Goal: Task Accomplishment & Management: Manage account settings

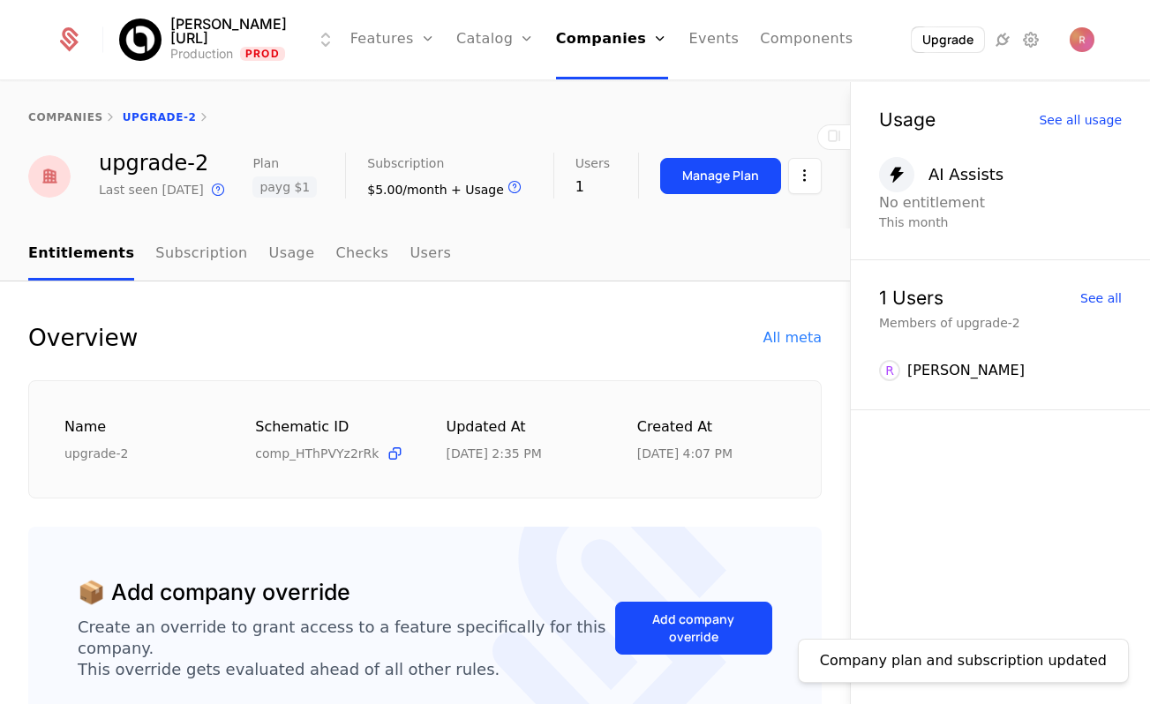
click at [573, 42] on link "Companies" at bounding box center [612, 39] width 112 height 79
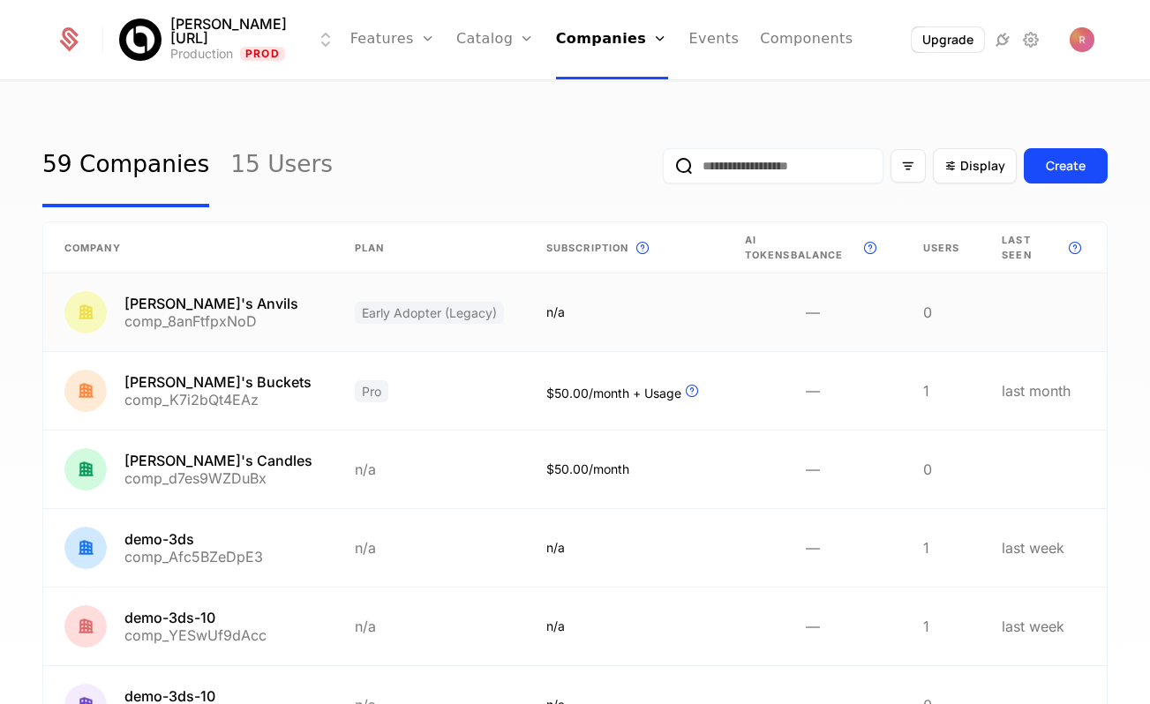
scroll to position [467, 0]
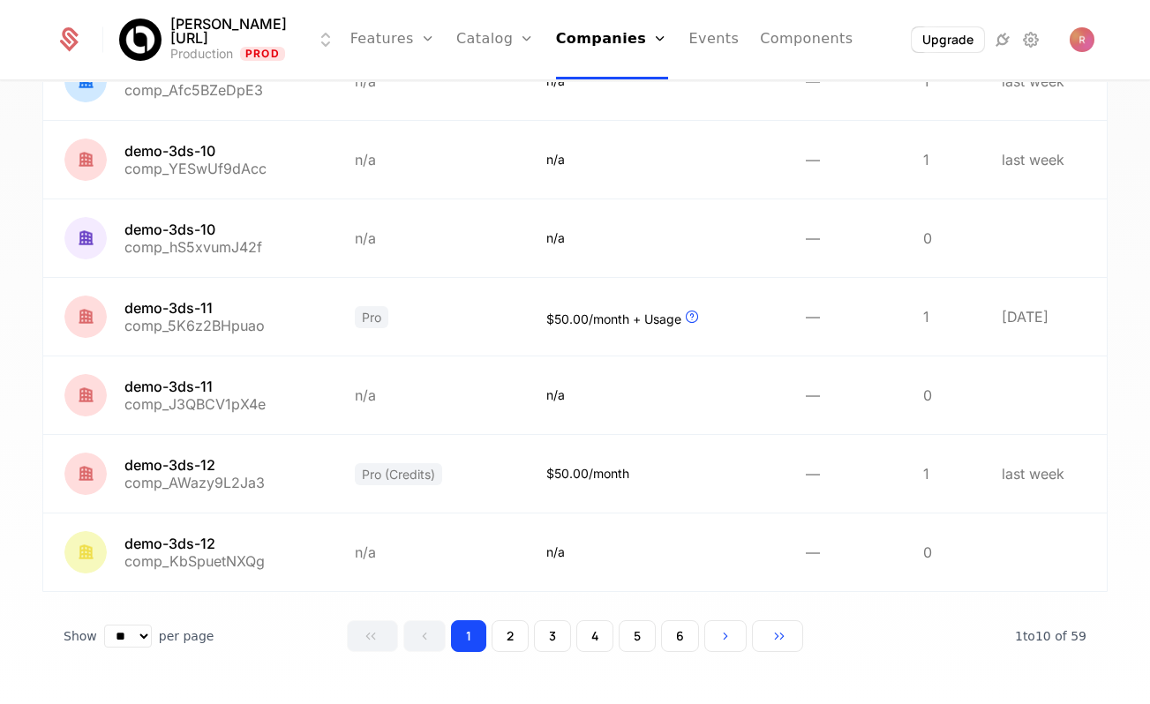
click at [673, 628] on button "6" at bounding box center [680, 636] width 38 height 32
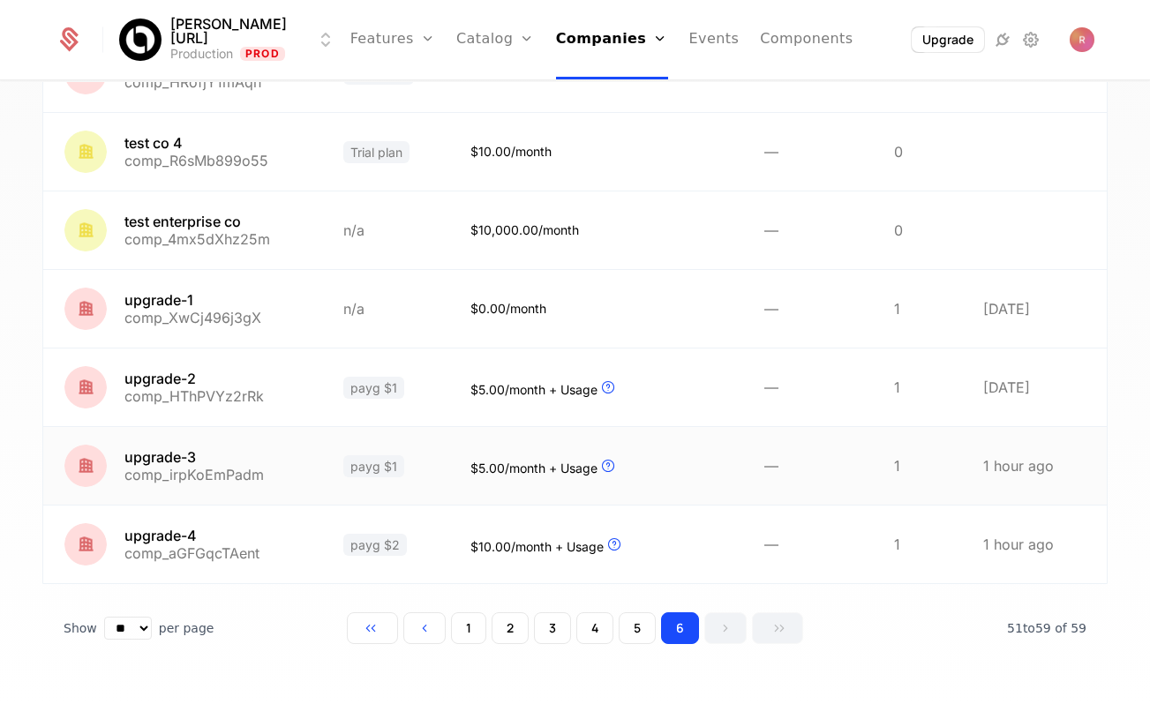
scroll to position [388, 0]
click at [244, 547] on link at bounding box center [182, 545] width 279 height 78
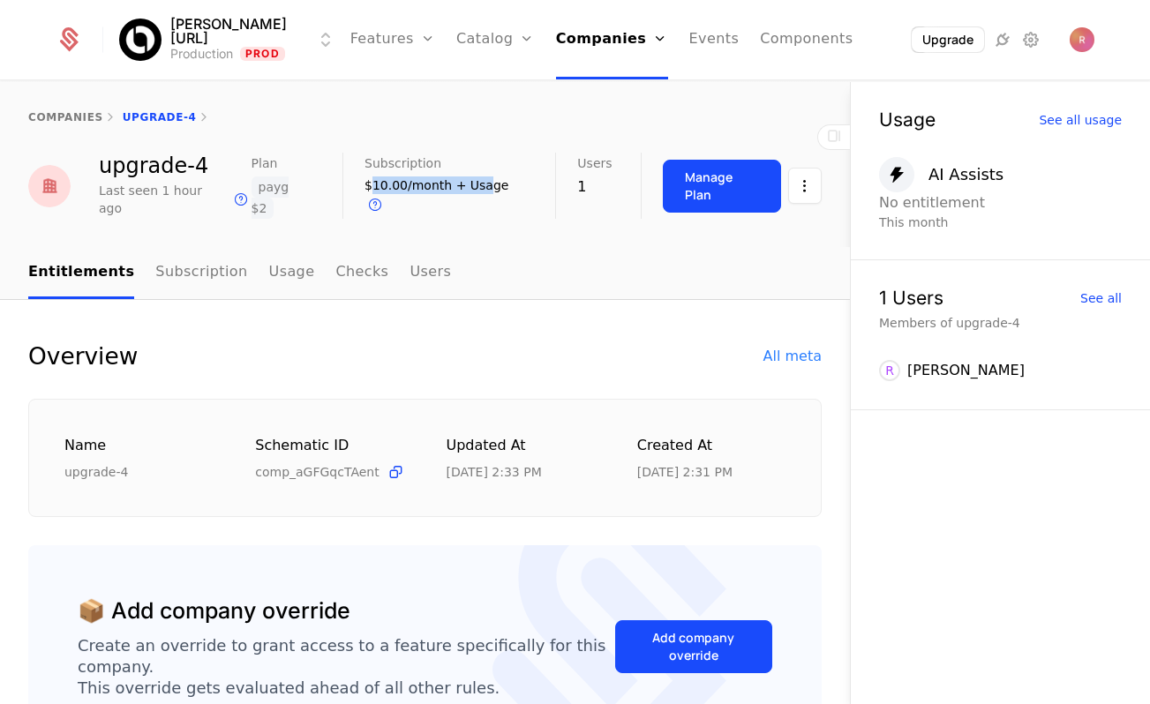
drag, startPoint x: 382, startPoint y: 192, endPoint x: 492, endPoint y: 192, distance: 109.4
click at [492, 192] on div "$10.00/month + Usage Upcoming bill is dependent on usage" at bounding box center [446, 197] width 162 height 40
click at [492, 192] on span "+ Usage" at bounding box center [482, 185] width 53 height 14
drag, startPoint x: 387, startPoint y: 191, endPoint x: 493, endPoint y: 191, distance: 105.9
click at [493, 191] on div "$10.00/month + Usage Upcoming bill is dependent on usage" at bounding box center [446, 197] width 162 height 40
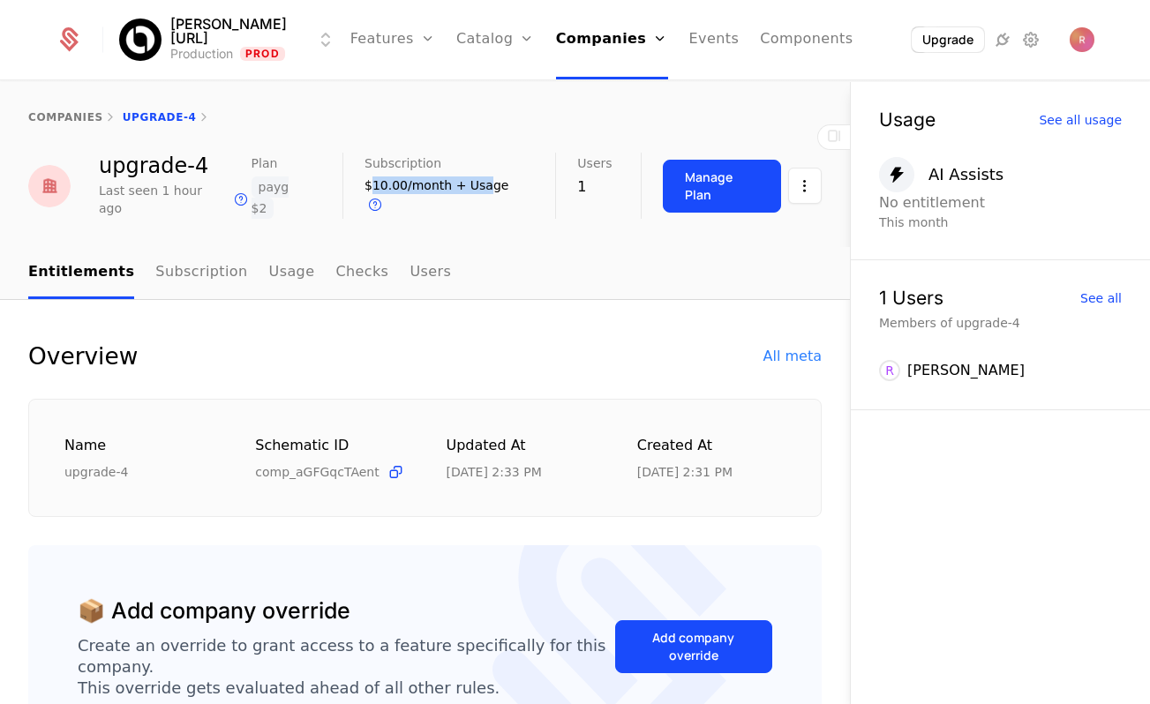
click at [493, 191] on span "+ Usage" at bounding box center [482, 185] width 53 height 14
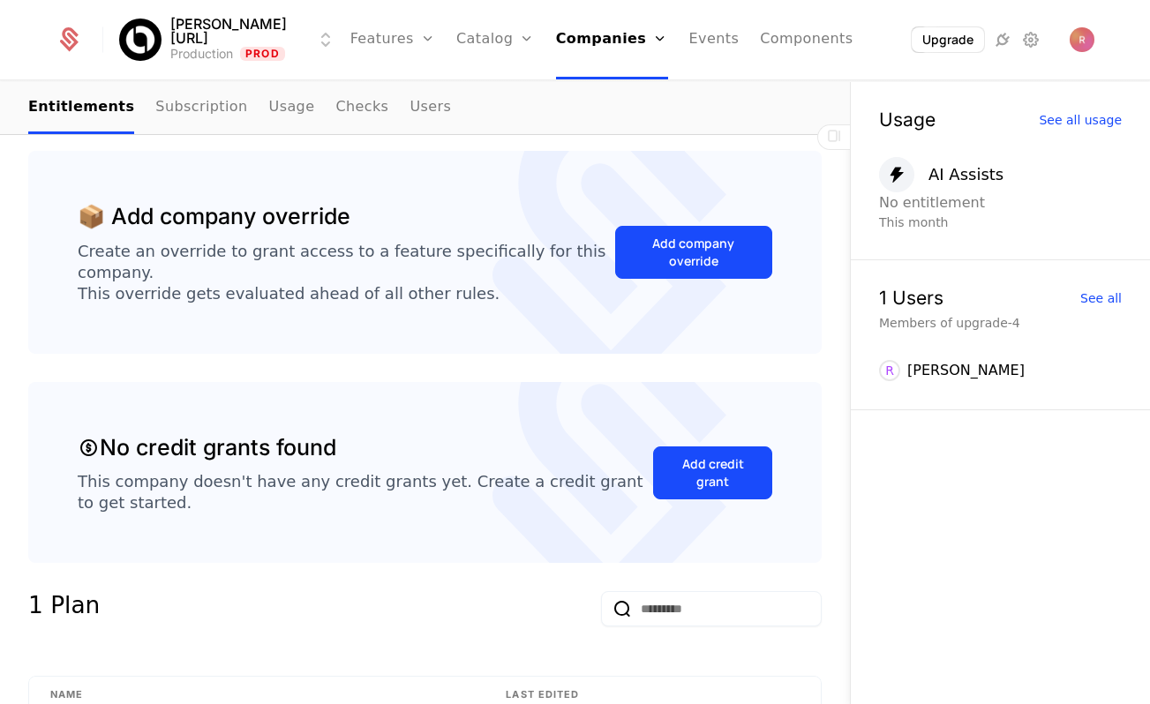
scroll to position [101, 0]
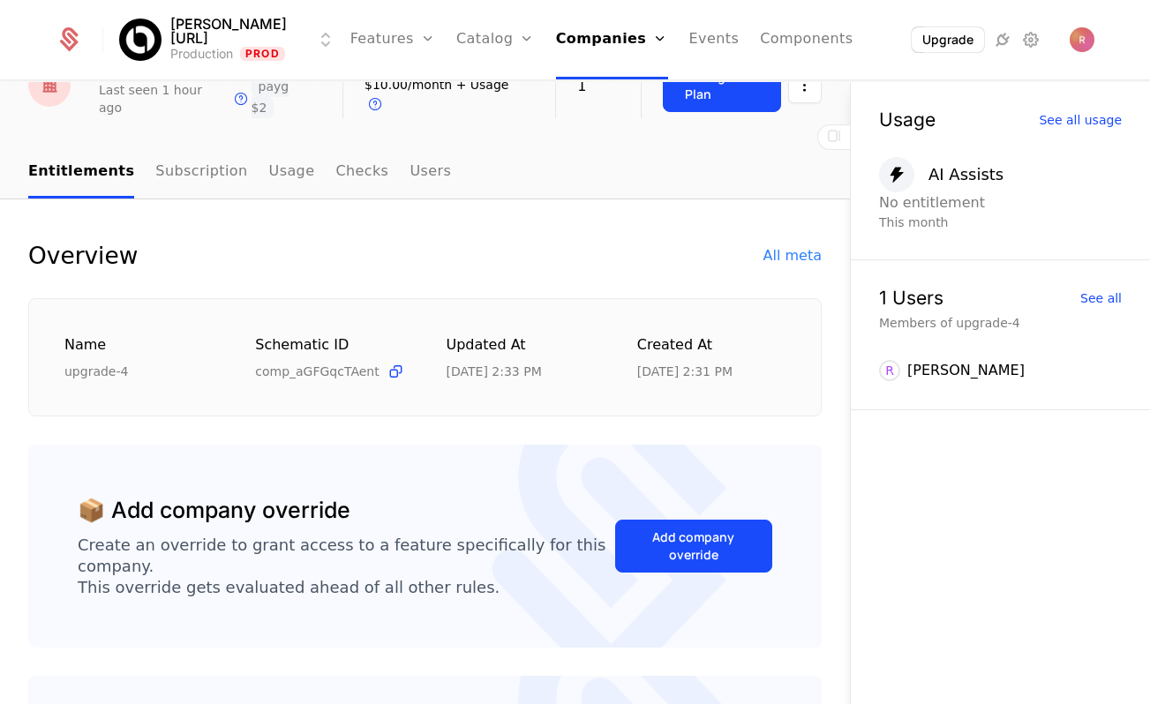
click at [703, 85] on button "Manage Plan" at bounding box center [722, 85] width 118 height 53
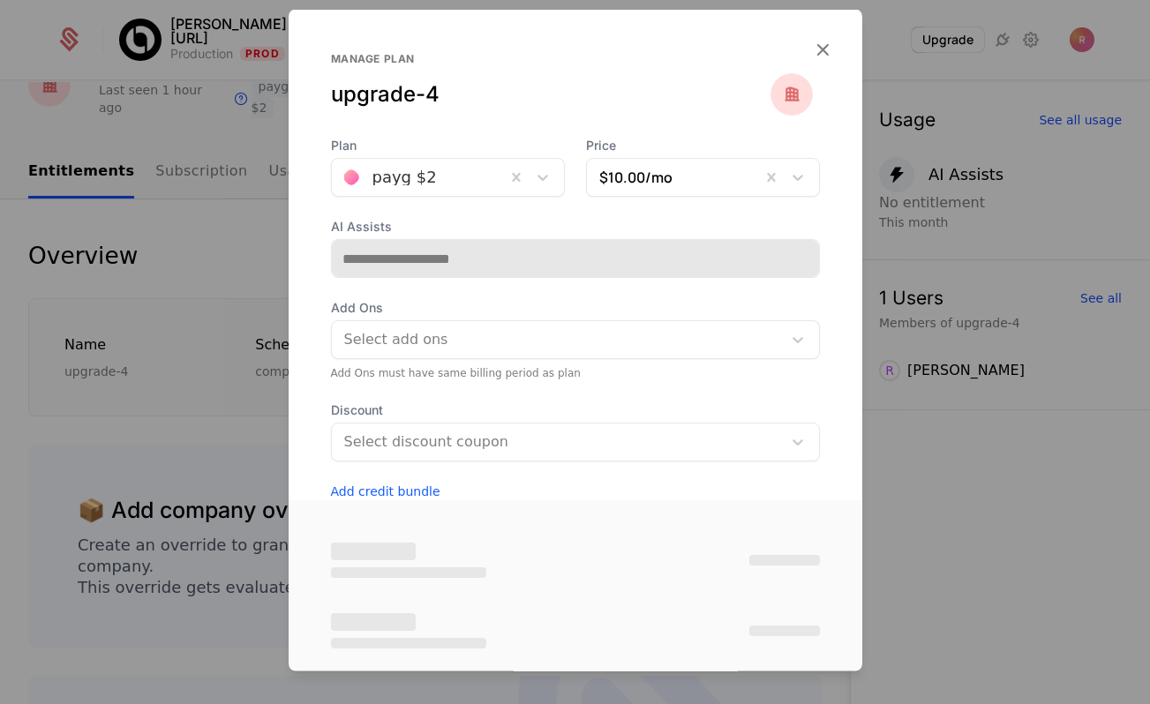
click at [409, 170] on div at bounding box center [418, 177] width 149 height 25
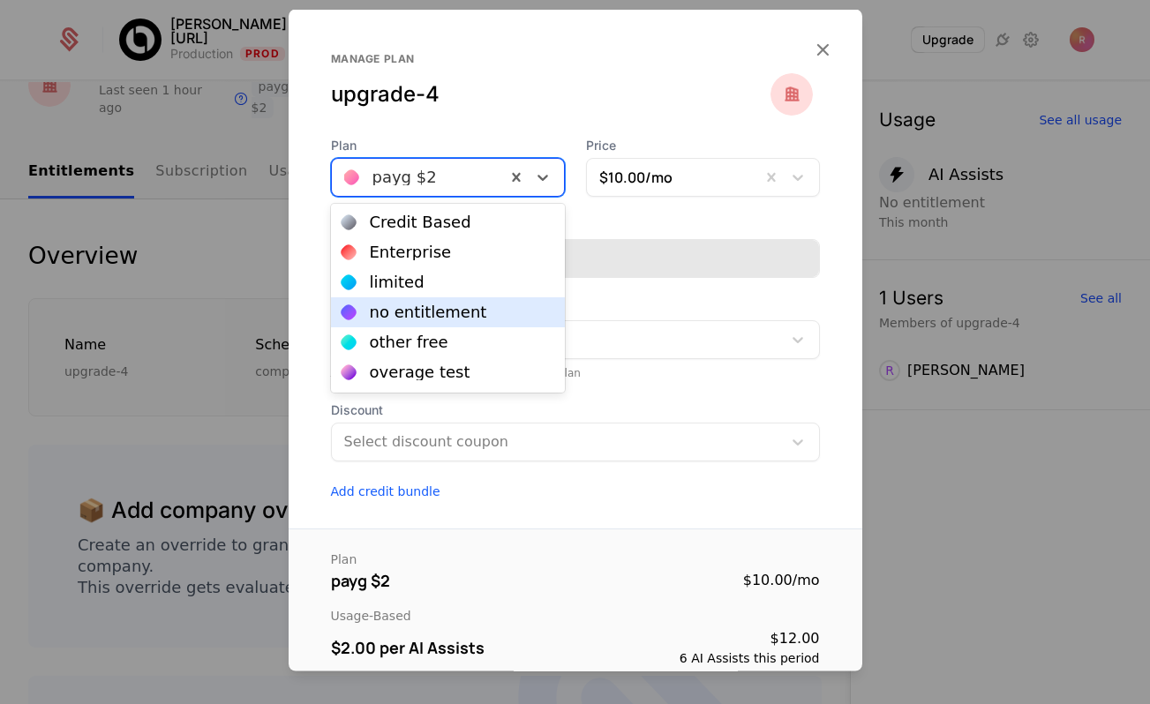
scroll to position [120, 0]
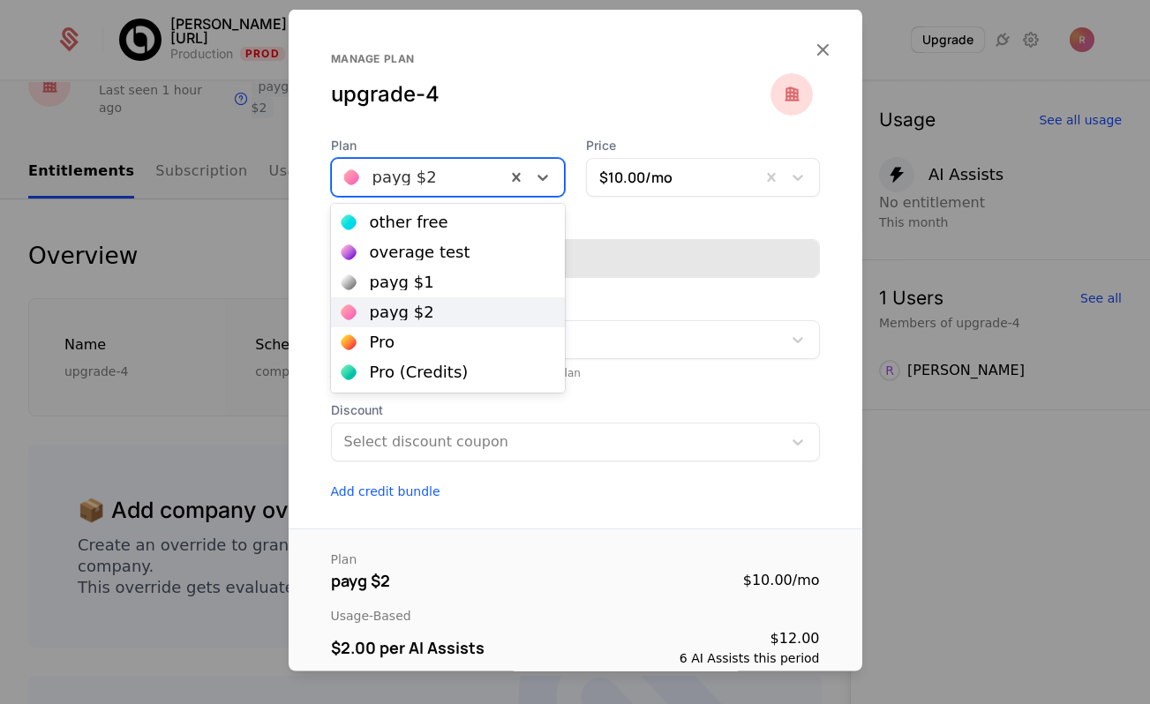
click at [226, 242] on div at bounding box center [575, 352] width 1150 height 704
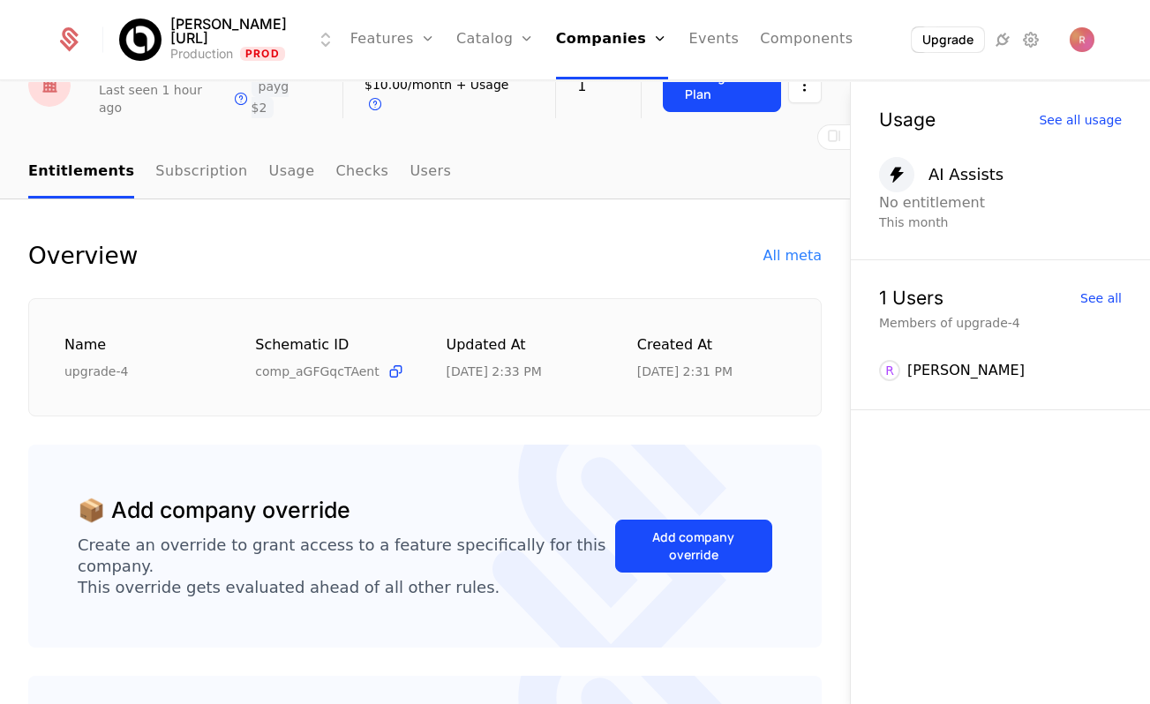
scroll to position [0, 0]
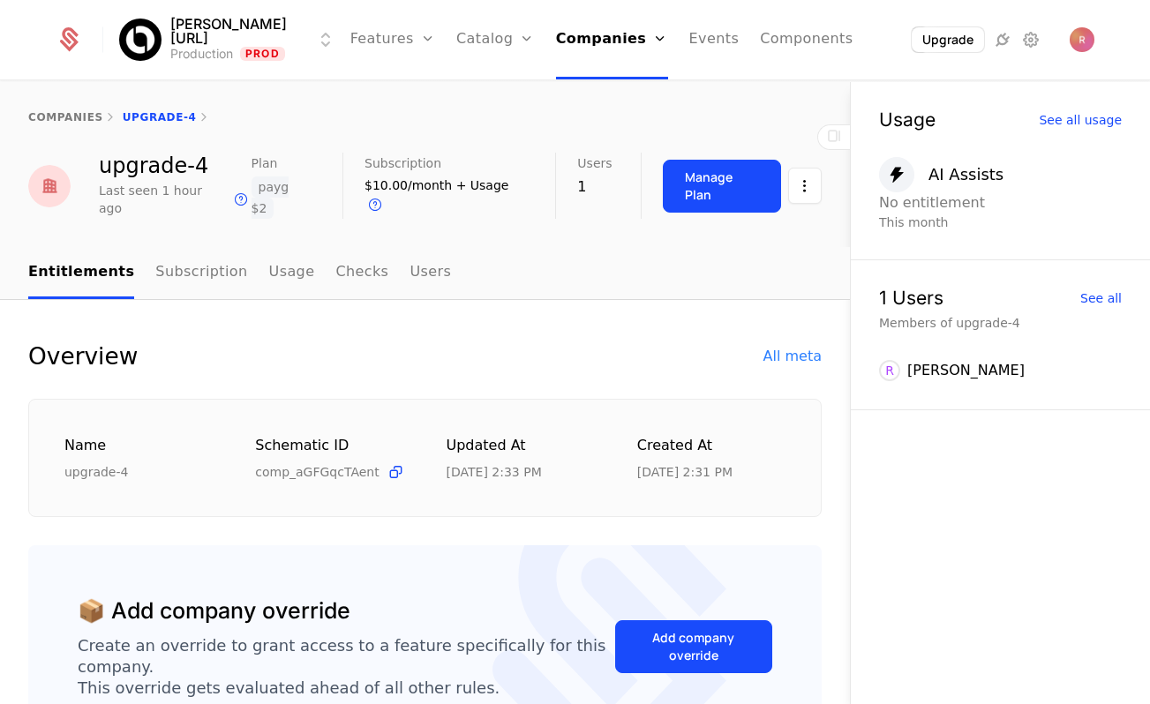
click at [701, 165] on button "Manage Plan" at bounding box center [722, 186] width 118 height 53
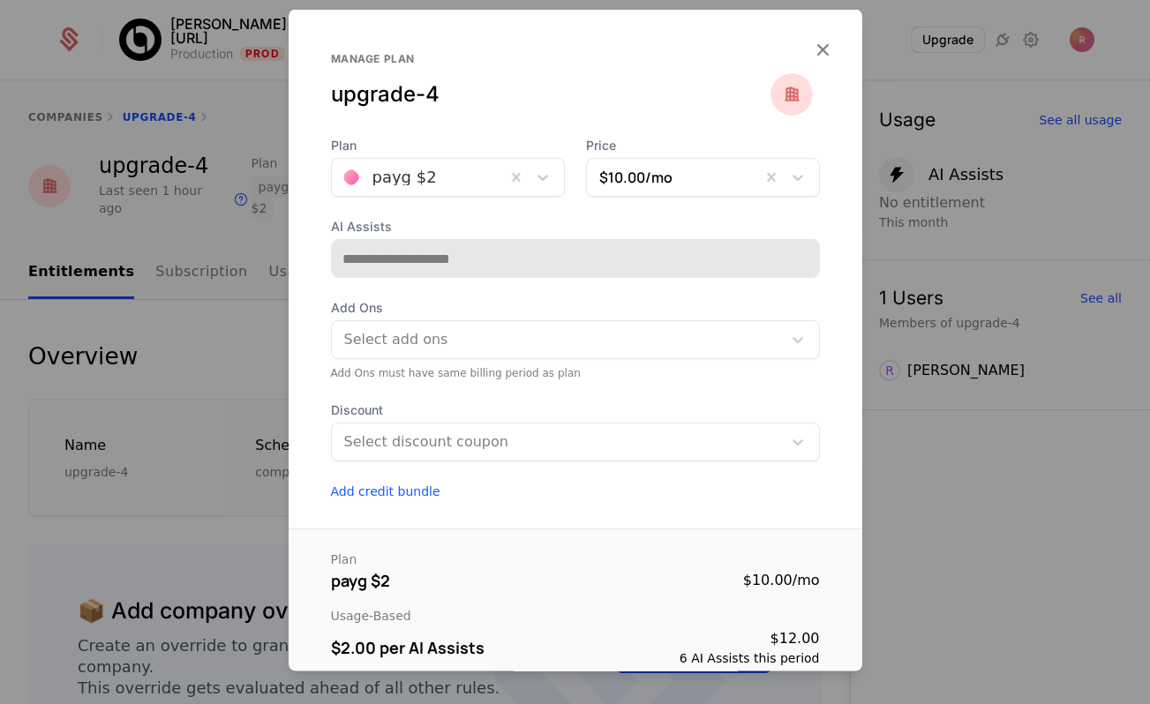
click at [412, 192] on div "payg $2" at bounding box center [419, 178] width 174 height 32
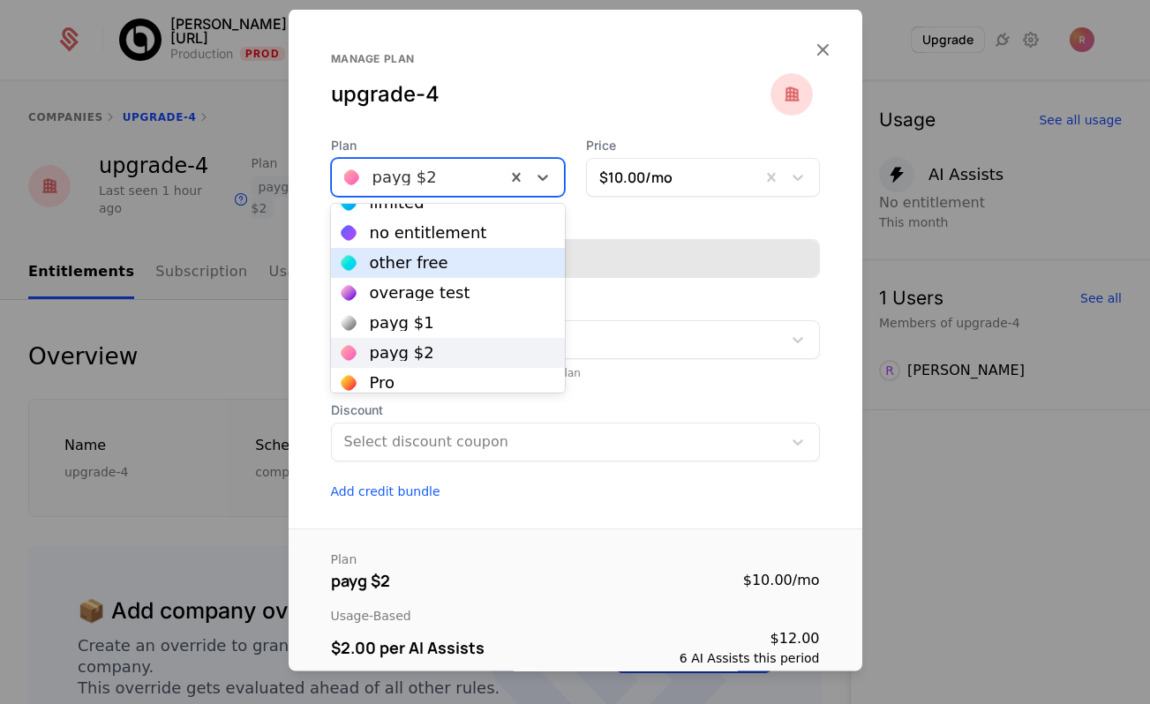
scroll to position [142, 0]
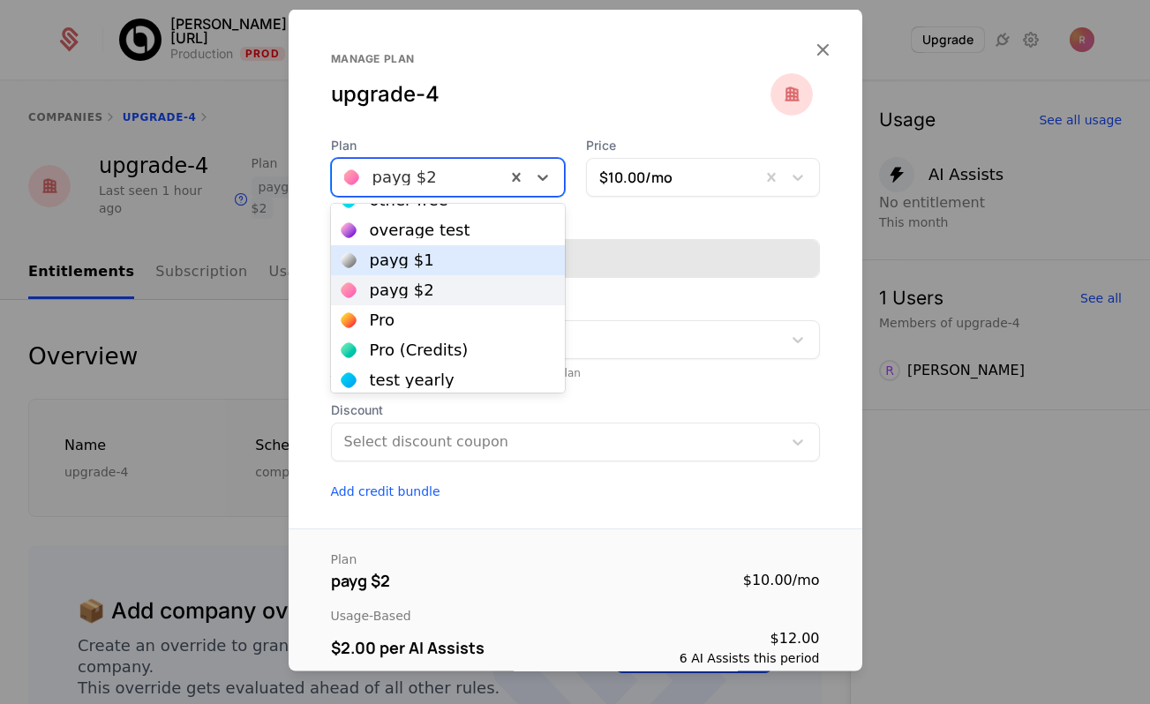
click at [418, 260] on div "payg $1" at bounding box center [402, 260] width 64 height 16
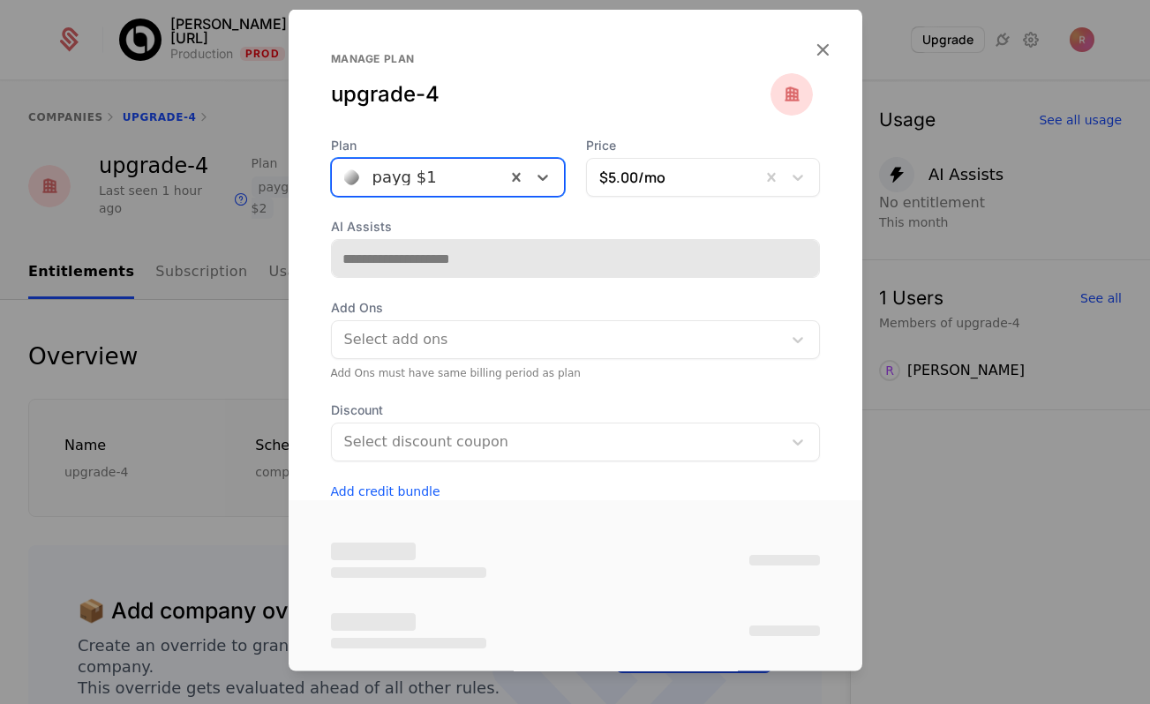
type input "**********"
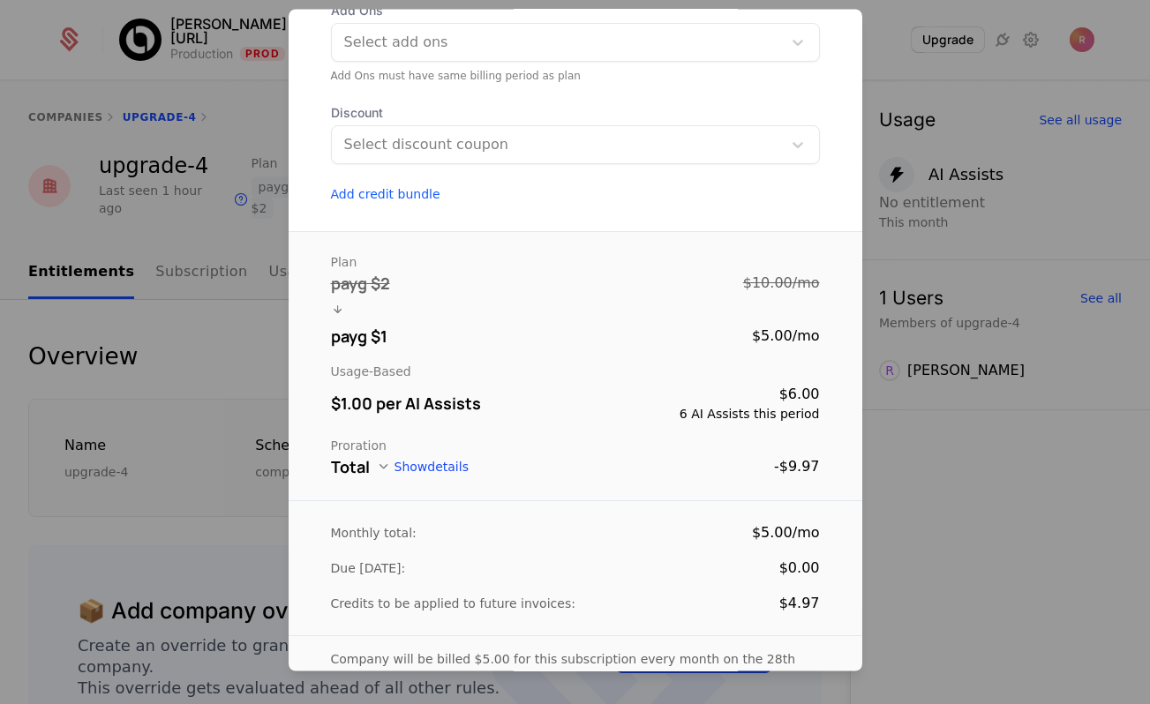
scroll to position [342, 0]
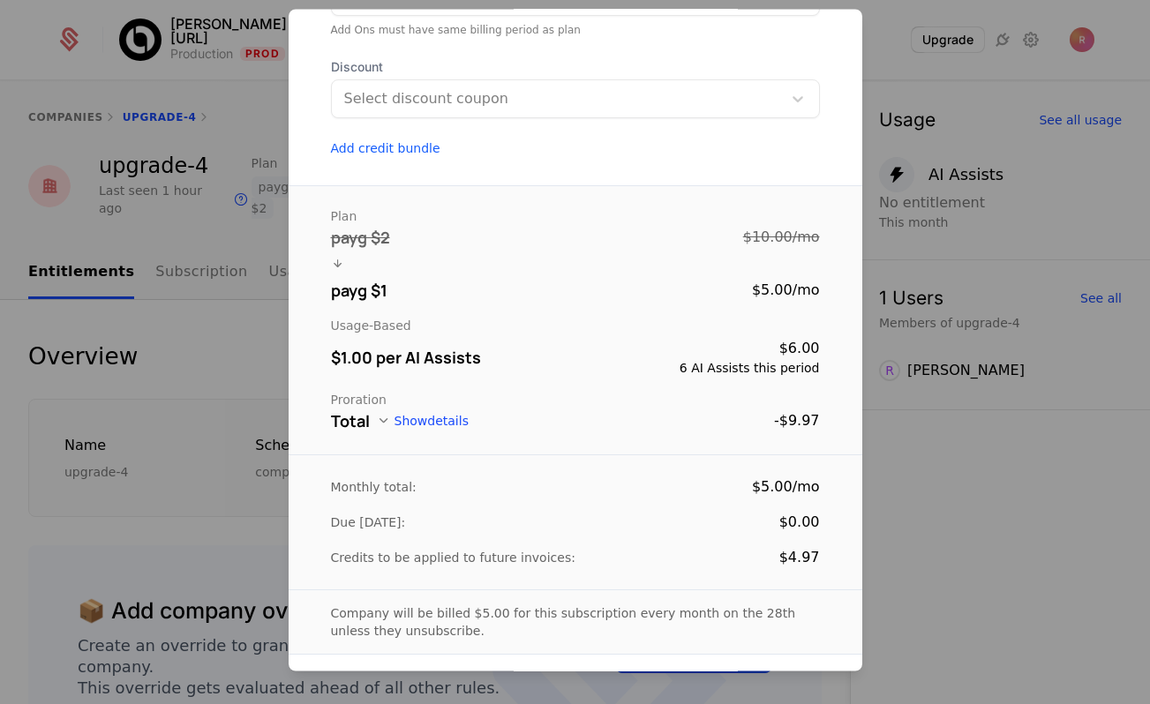
click at [436, 415] on button "Show details" at bounding box center [423, 422] width 92 height 14
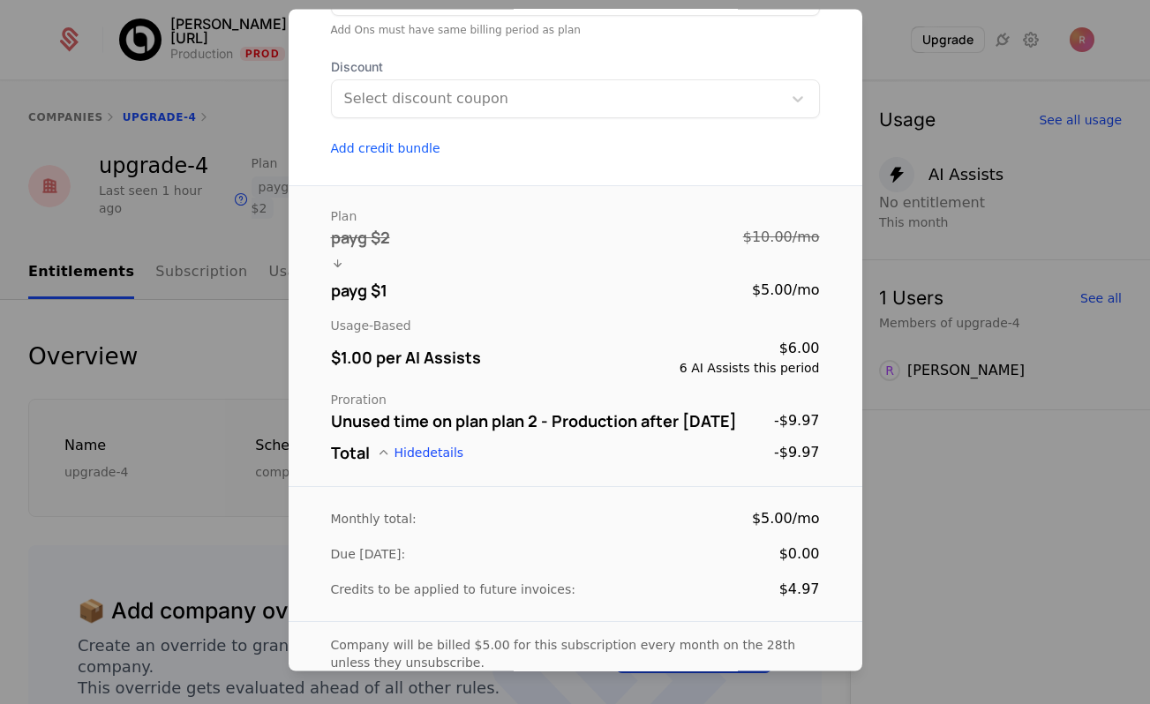
scroll to position [375, 0]
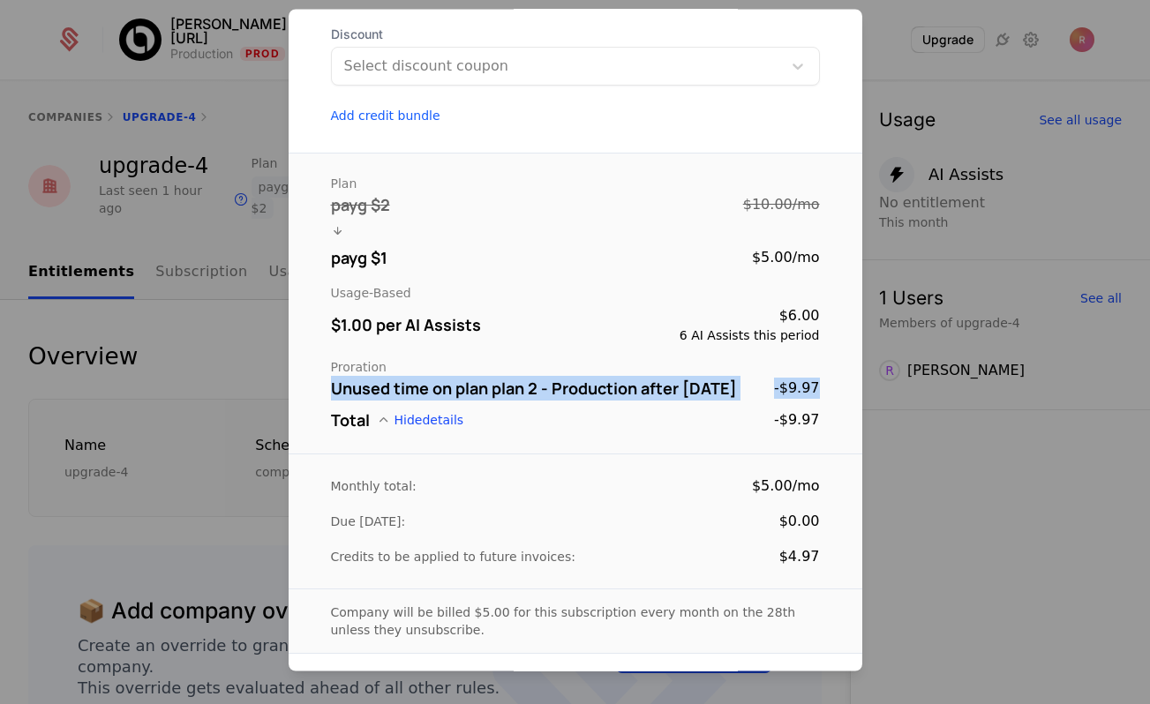
drag, startPoint x: 822, startPoint y: 387, endPoint x: 332, endPoint y: 379, distance: 489.9
click at [332, 379] on div "Plan payg $2 $10.00 / mo payg $1 $5.00 / mo Usage-Based $1.00 per AI Assists $6…" at bounding box center [576, 304] width 574 height 301
click at [332, 379] on div "Unused time on plan plan 2 - Production after [DATE]" at bounding box center [534, 389] width 406 height 25
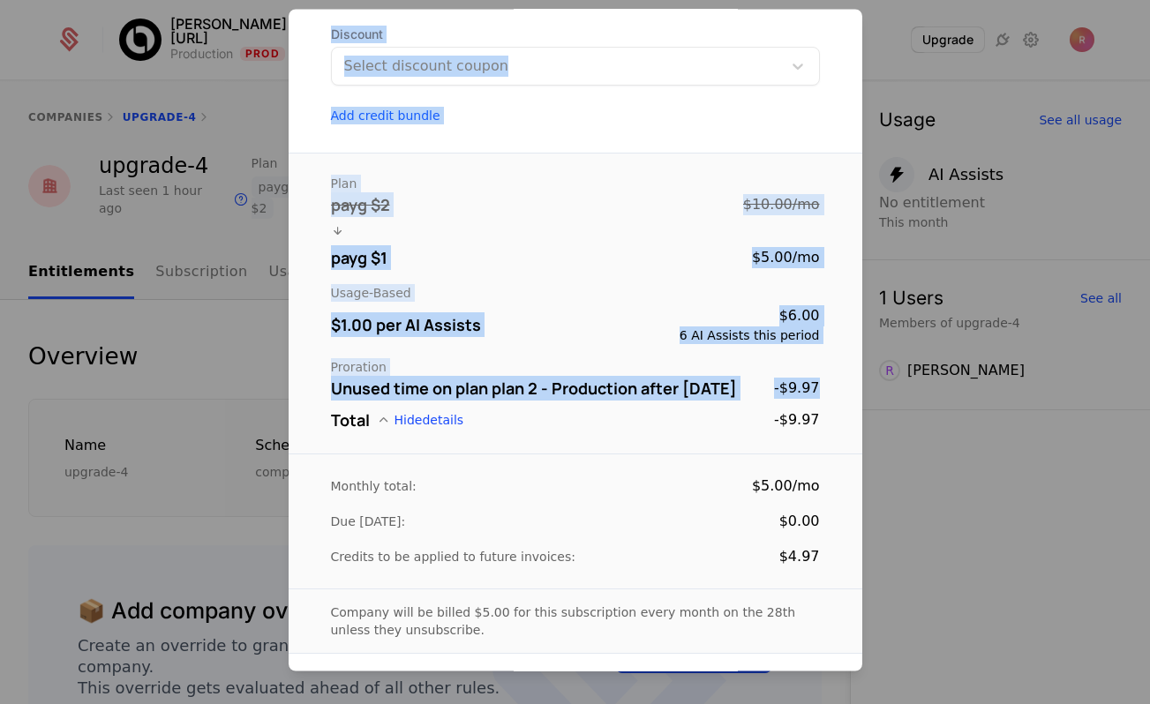
drag, startPoint x: 824, startPoint y: 387, endPoint x: 277, endPoint y: 388, distance: 547.2
click at [277, 388] on div "**********" at bounding box center [575, 352] width 1150 height 704
click at [737, 396] on div "Unused time on plan plan 2 - Production after [DATE]" at bounding box center [534, 389] width 406 height 25
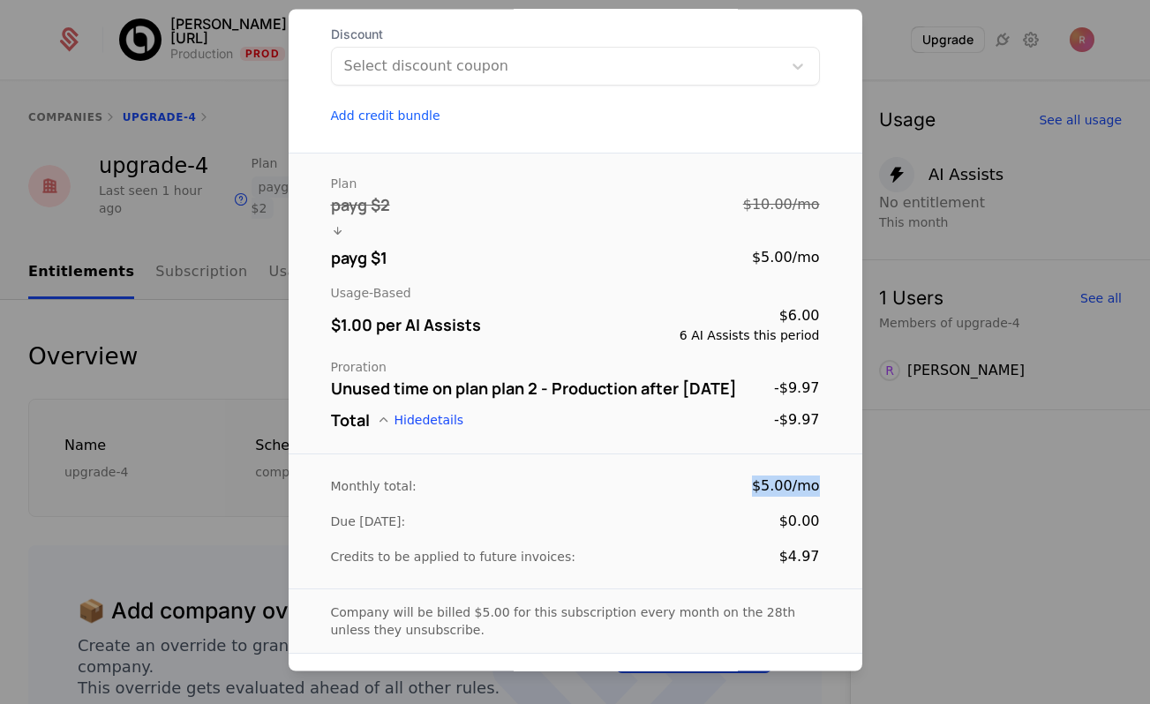
drag, startPoint x: 757, startPoint y: 490, endPoint x: 832, endPoint y: 490, distance: 75.0
click at [832, 490] on div "Monthly total: $5.00 / mo Due [DATE]: $0.00 Credits to be applied to future inv…" at bounding box center [576, 522] width 574 height 135
drag, startPoint x: 816, startPoint y: 393, endPoint x: 616, endPoint y: 398, distance: 200.4
click at [607, 398] on div "Unused time on plan plan 2 - Production after [DATE] -$9.97" at bounding box center [575, 389] width 489 height 25
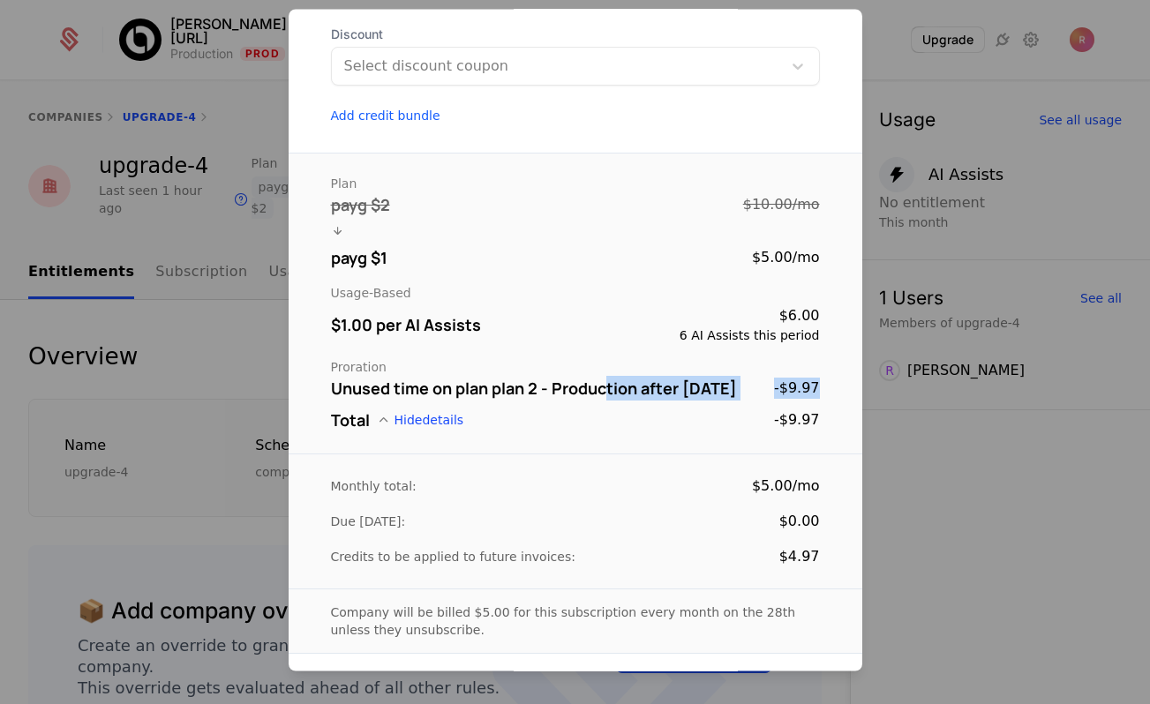
click at [694, 397] on div "Unused time on plan plan 2 - Production after [DATE]" at bounding box center [534, 389] width 406 height 25
click at [792, 383] on div "-$9.97" at bounding box center [797, 389] width 46 height 21
click at [789, 387] on div "-$9.97" at bounding box center [797, 389] width 46 height 21
drag, startPoint x: 757, startPoint y: 484, endPoint x: 791, endPoint y: 484, distance: 33.5
click at [791, 484] on div "$5.00 / mo" at bounding box center [786, 487] width 68 height 21
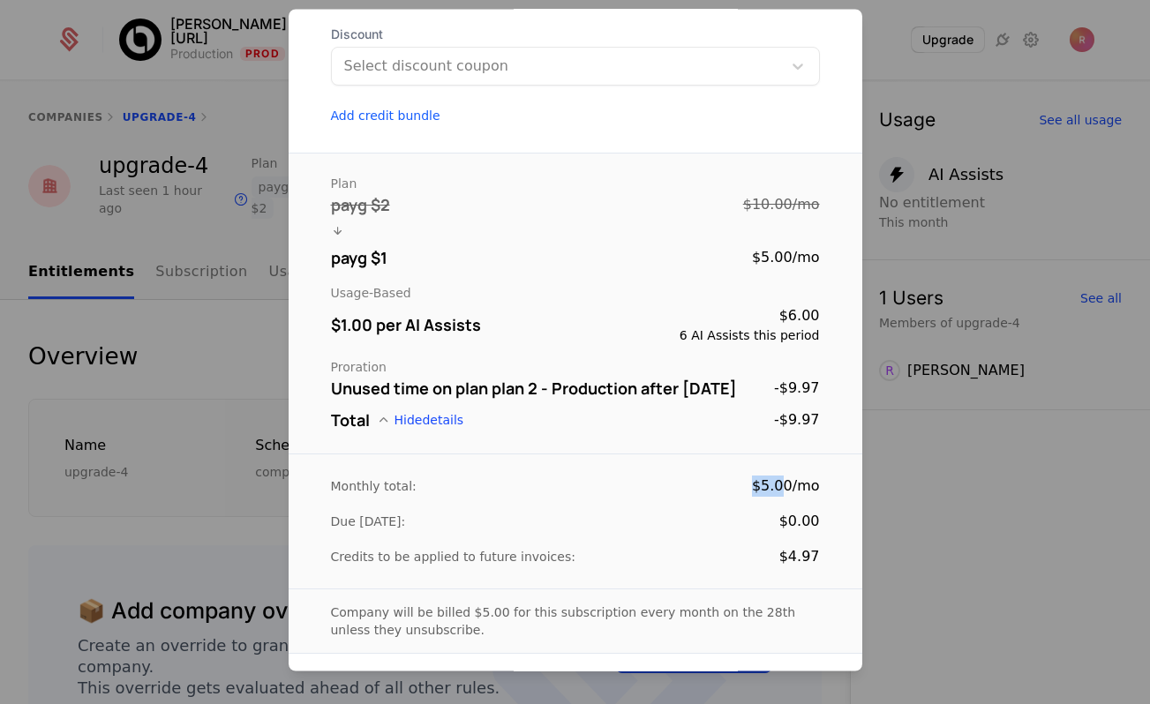
click at [791, 484] on div "$5.00 / mo" at bounding box center [786, 487] width 68 height 21
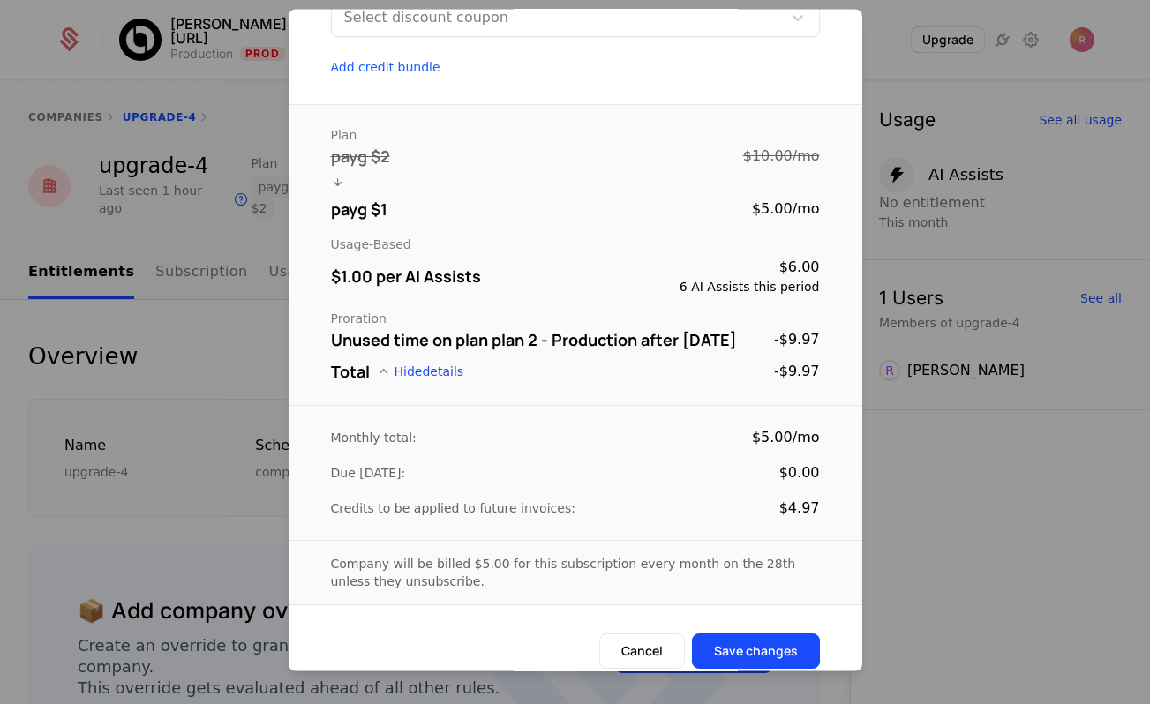
scroll to position [425, 0]
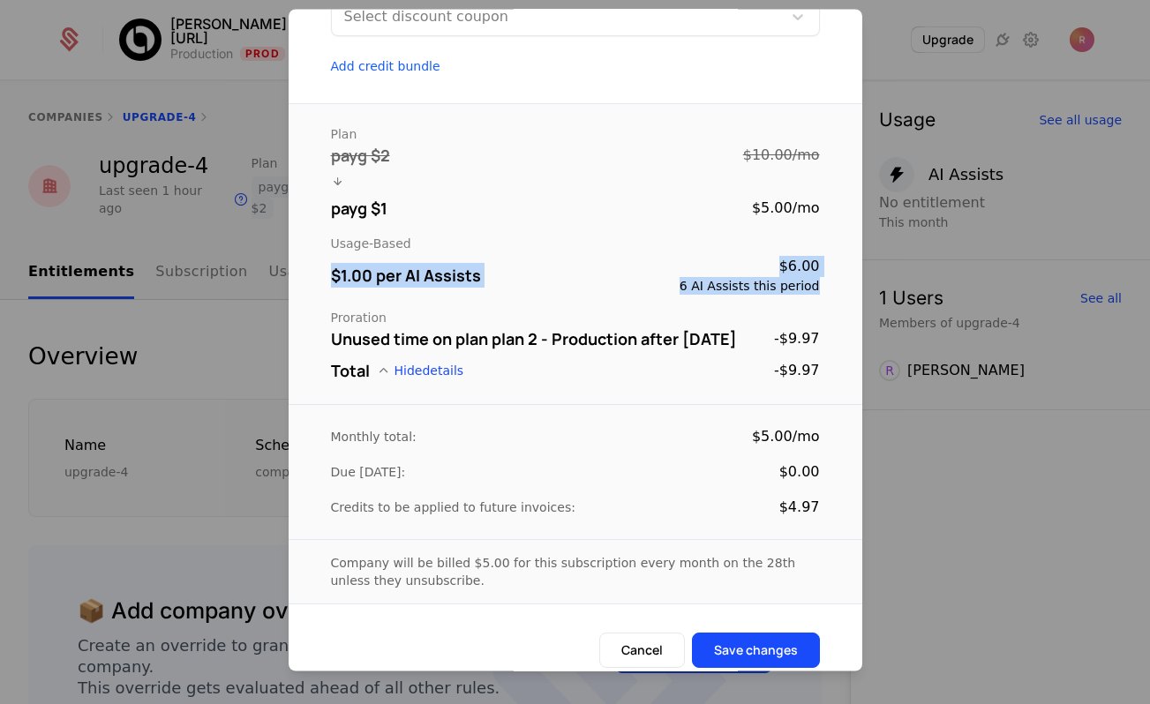
drag, startPoint x: 823, startPoint y: 282, endPoint x: 333, endPoint y: 281, distance: 490.7
click at [333, 281] on div "Plan payg $2 $10.00 / mo payg $1 $5.00 / mo Usage-Based $1.00 per AI Assists $6…" at bounding box center [576, 254] width 574 height 301
click at [333, 281] on div "$1.00 per AI Assists" at bounding box center [406, 276] width 150 height 25
drag, startPoint x: 333, startPoint y: 281, endPoint x: 812, endPoint y: 281, distance: 479.2
click at [812, 281] on div "$1.00 per AI Assists $6.00 6 AI Assists this period" at bounding box center [575, 276] width 489 height 39
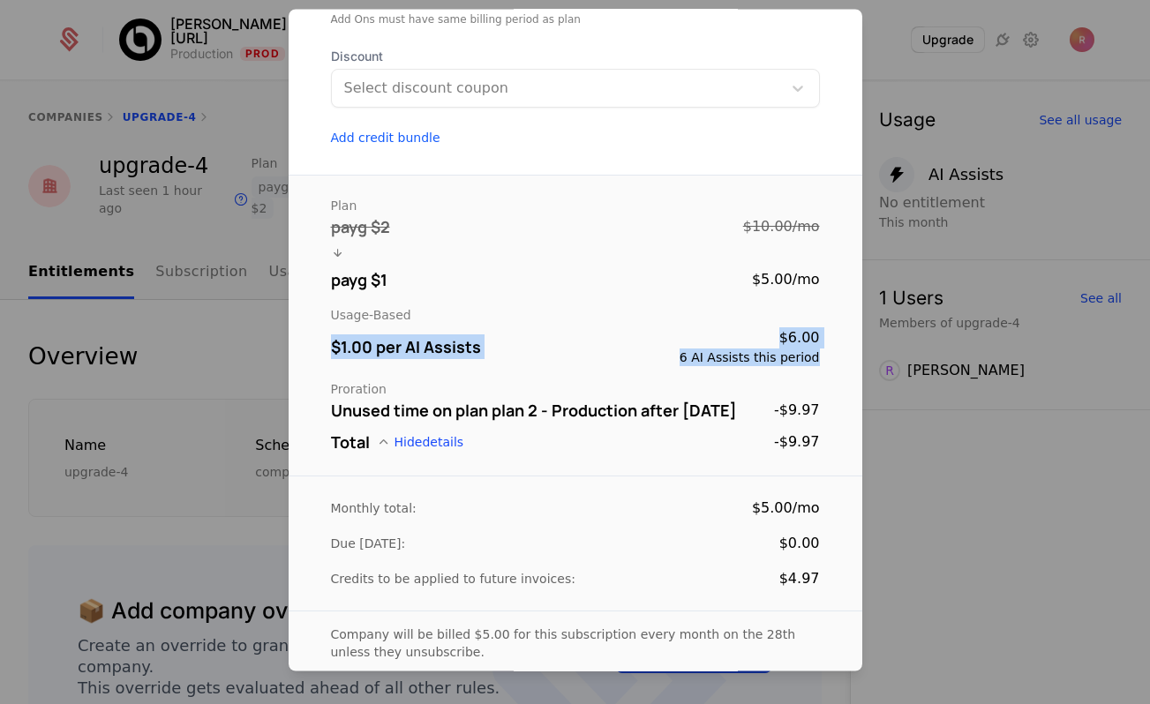
scroll to position [443, 0]
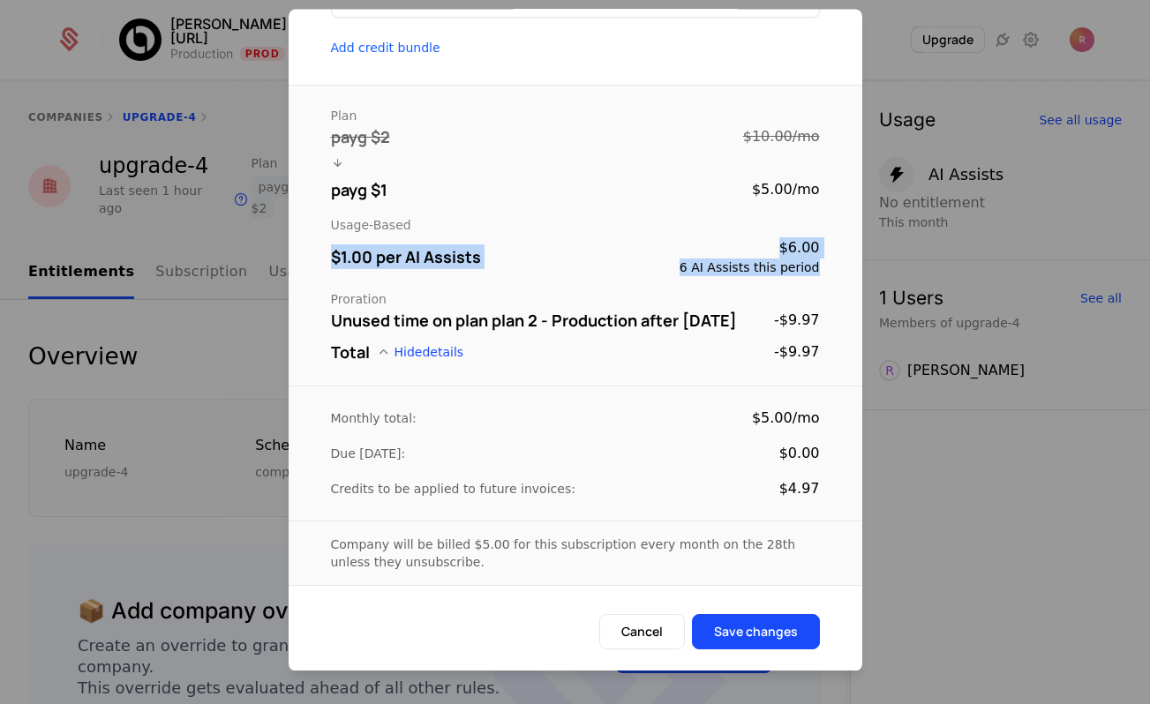
click at [768, 628] on button "Save changes" at bounding box center [756, 632] width 128 height 35
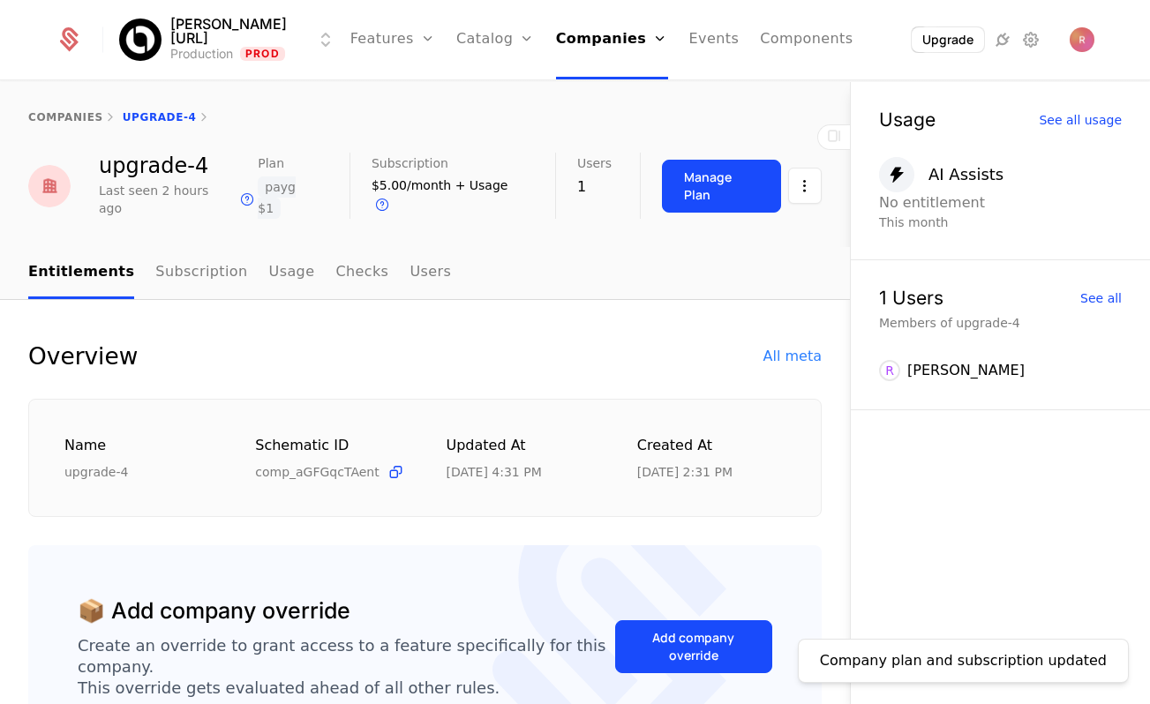
click at [592, 34] on link "Companies" at bounding box center [612, 39] width 112 height 79
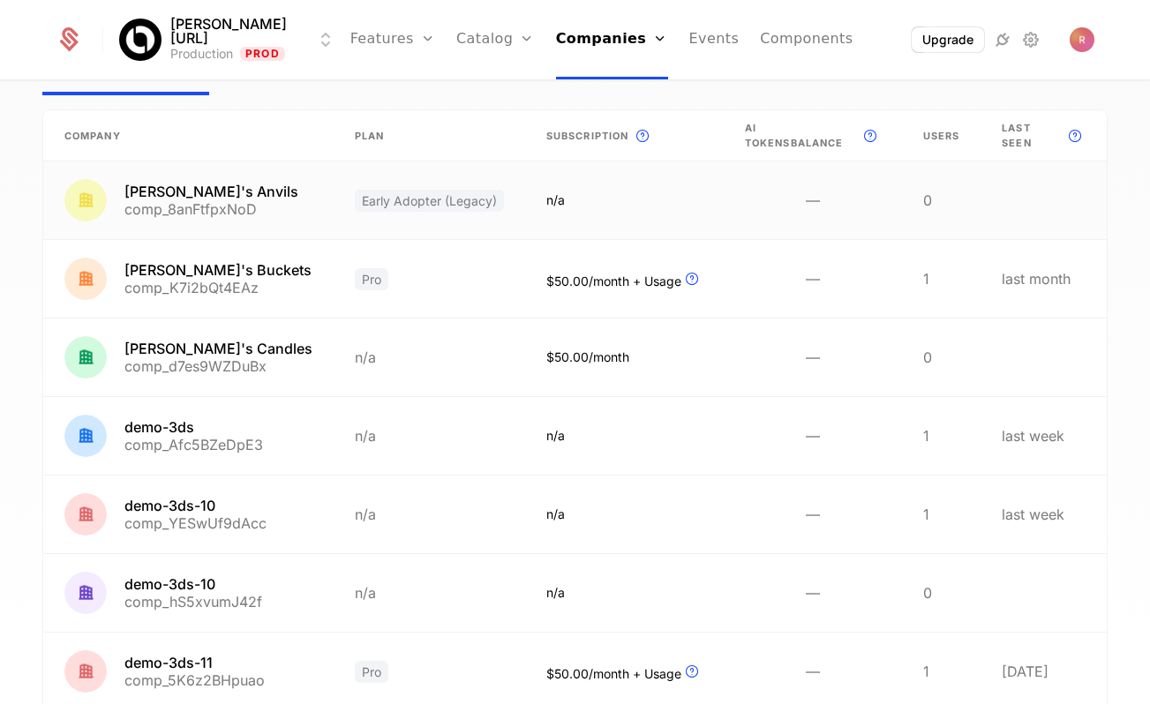
scroll to position [467, 0]
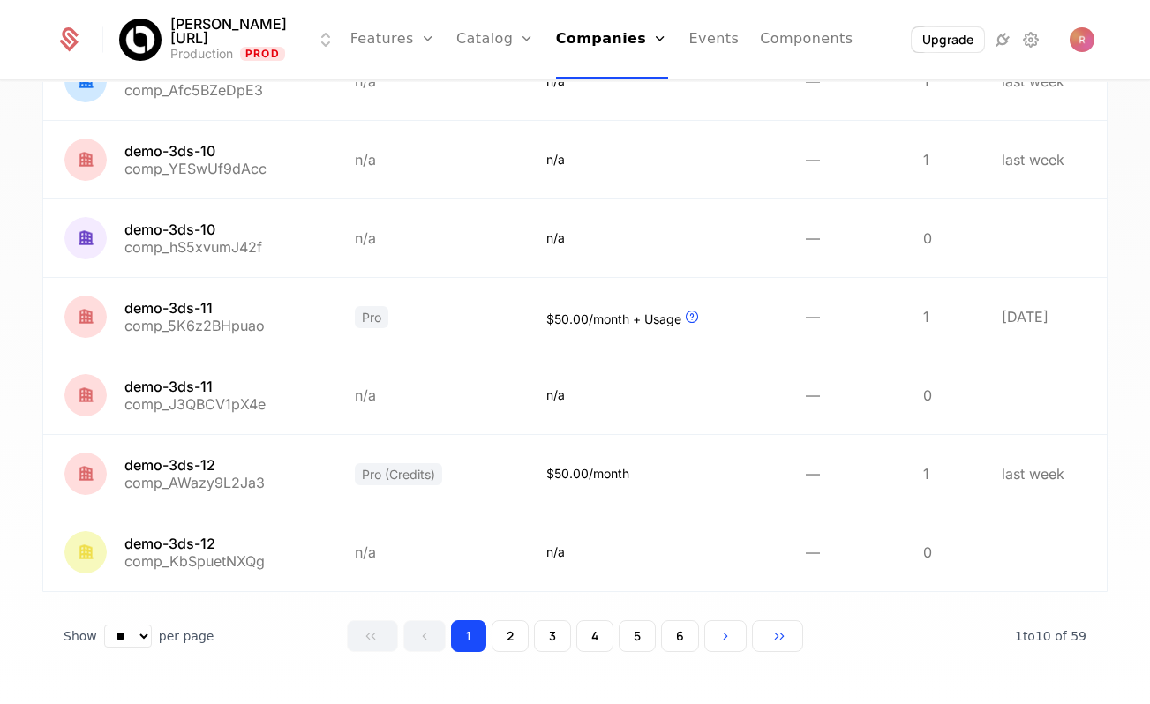
click at [664, 631] on button "6" at bounding box center [680, 636] width 38 height 32
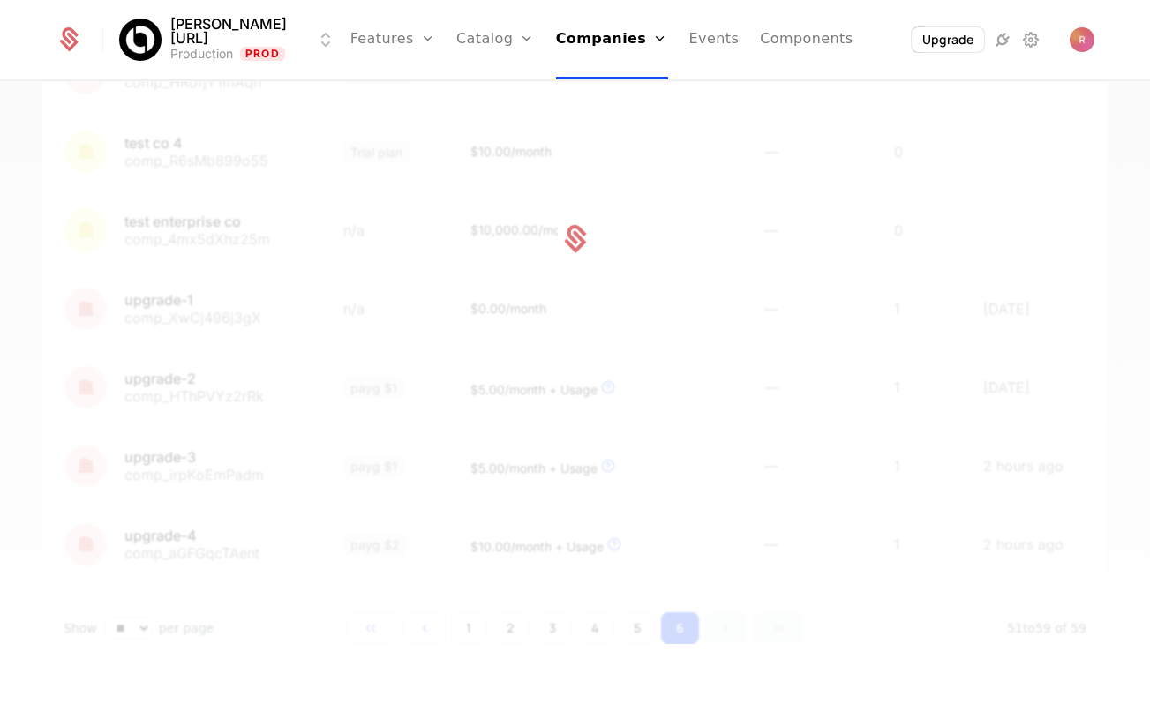
scroll to position [388, 0]
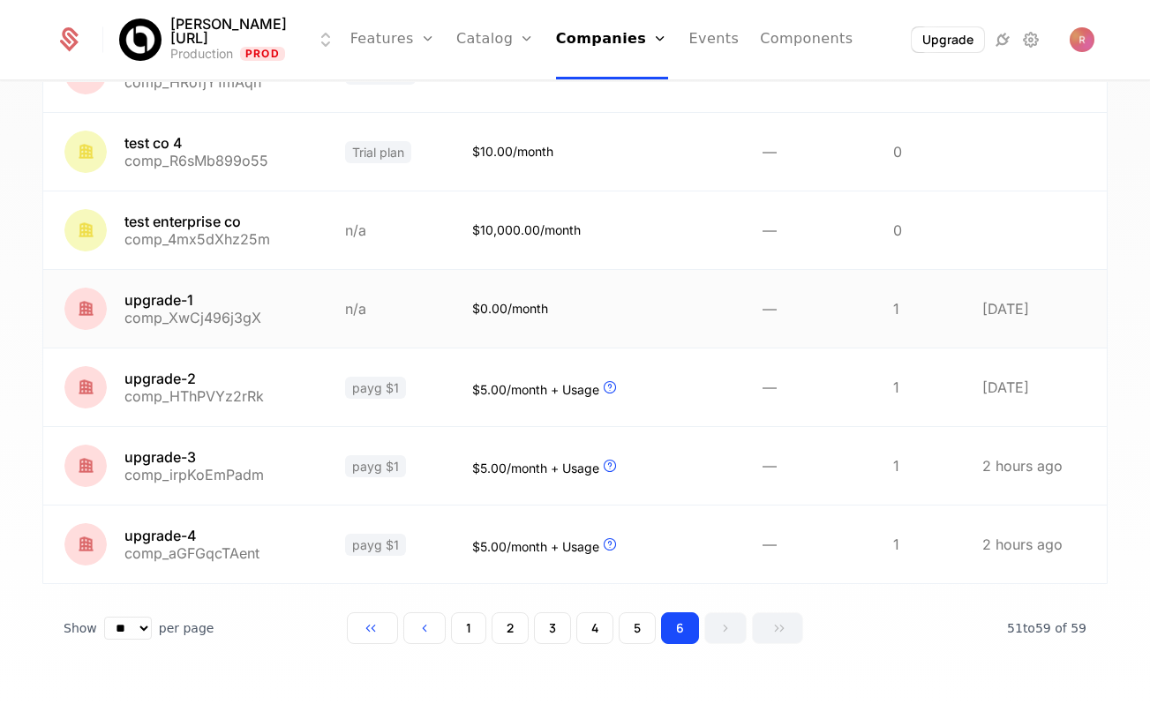
click at [481, 319] on link at bounding box center [559, 309] width 216 height 78
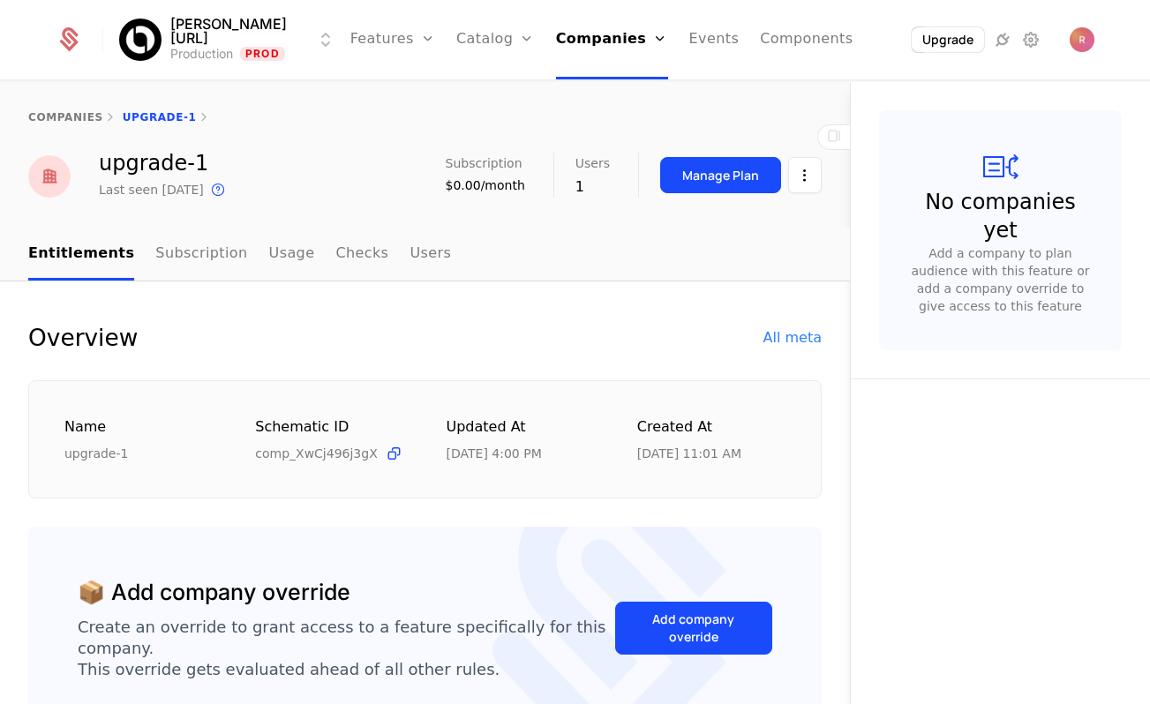
click at [179, 262] on link "Subscription" at bounding box center [201, 255] width 92 height 52
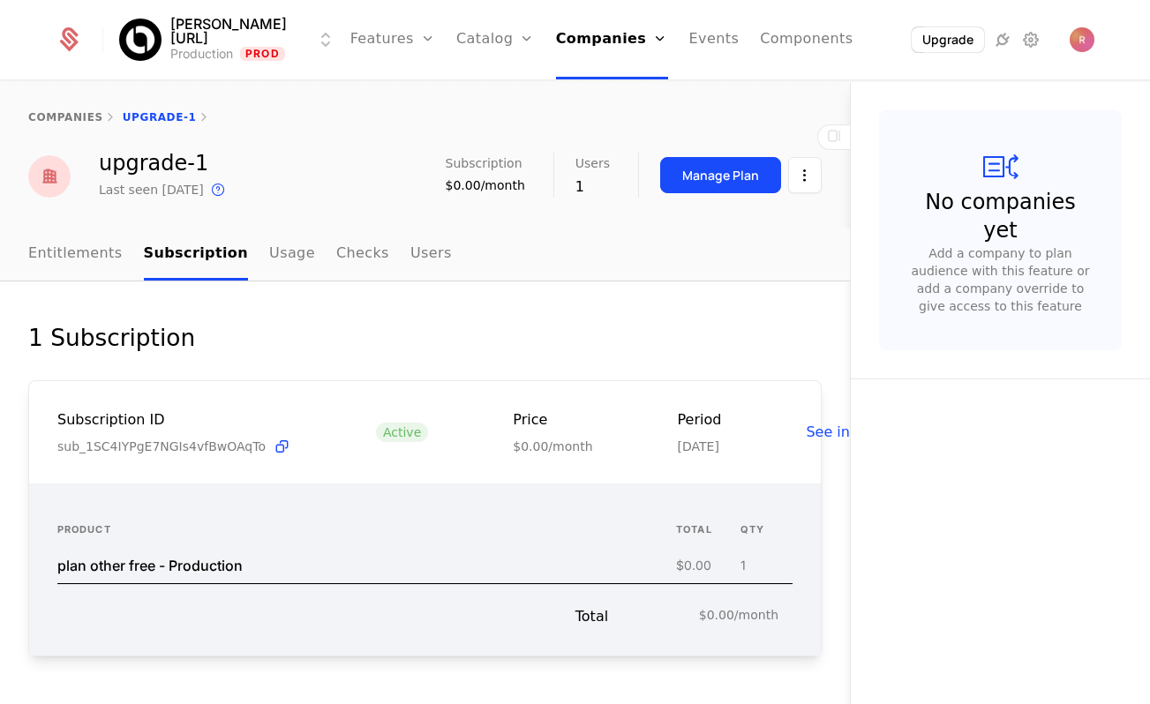
scroll to position [44, 0]
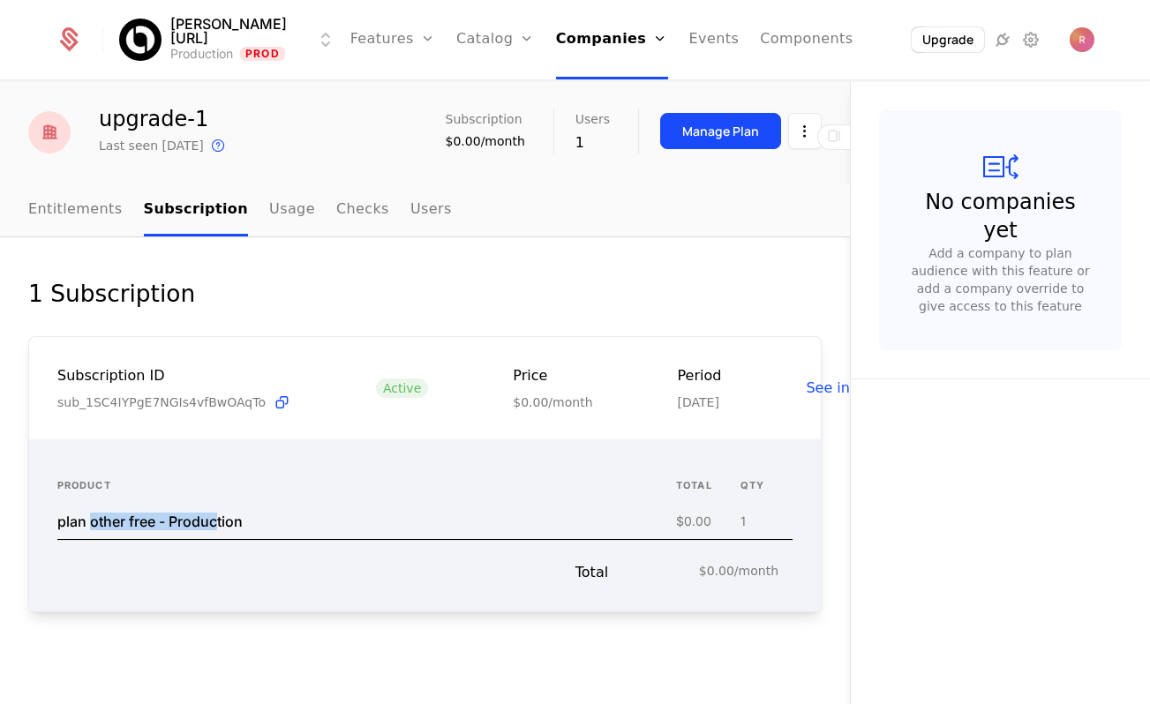
drag, startPoint x: 94, startPoint y: 563, endPoint x: 221, endPoint y: 563, distance: 127.1
click at [221, 529] on div "plan other free - Production" at bounding box center [149, 522] width 185 height 14
click at [92, 205] on link "Entitlements" at bounding box center [75, 210] width 94 height 52
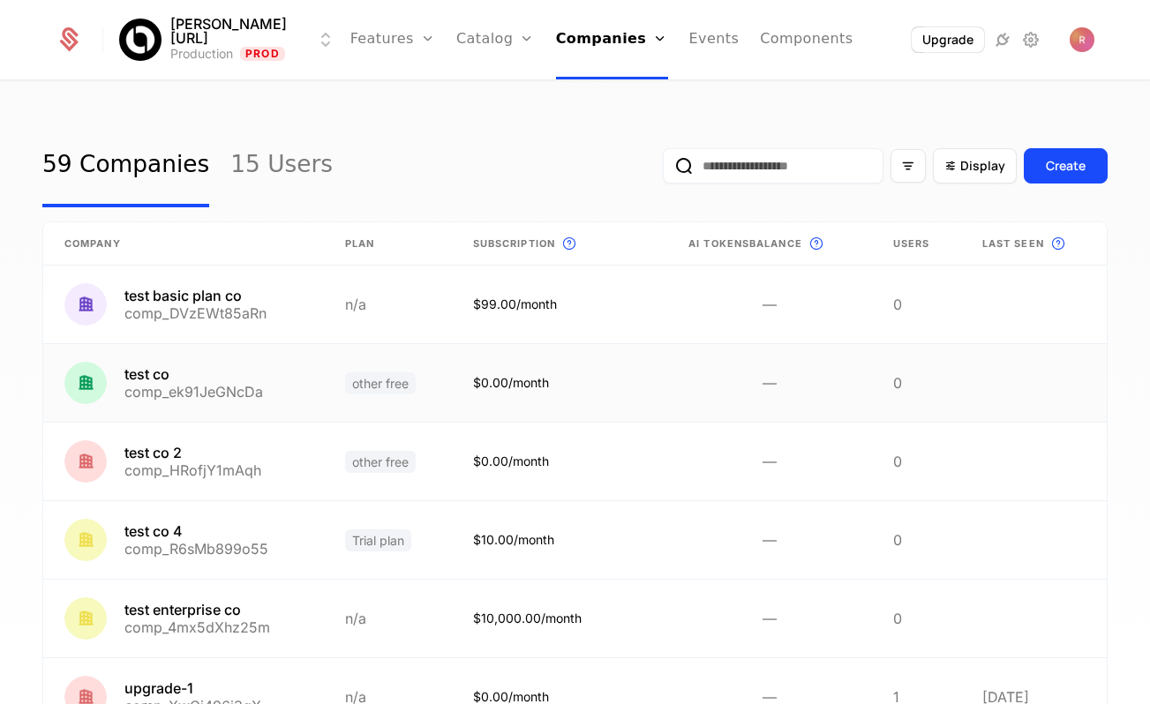
scroll to position [388, 0]
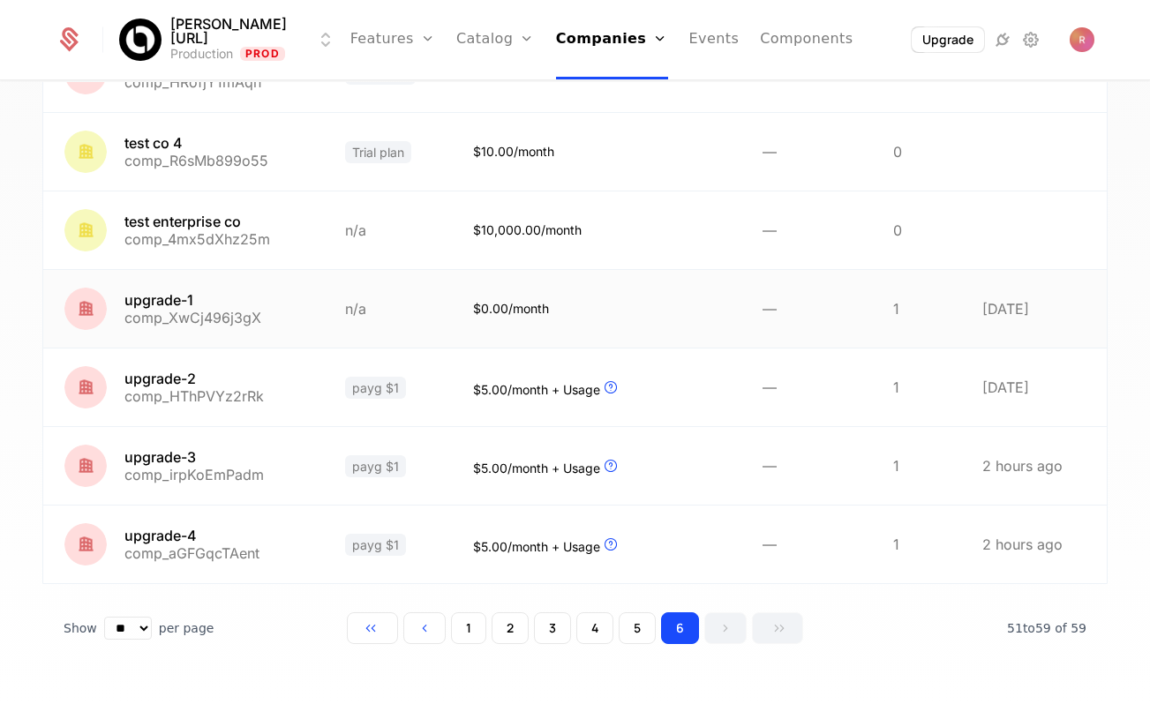
click at [303, 300] on link at bounding box center [183, 309] width 281 height 78
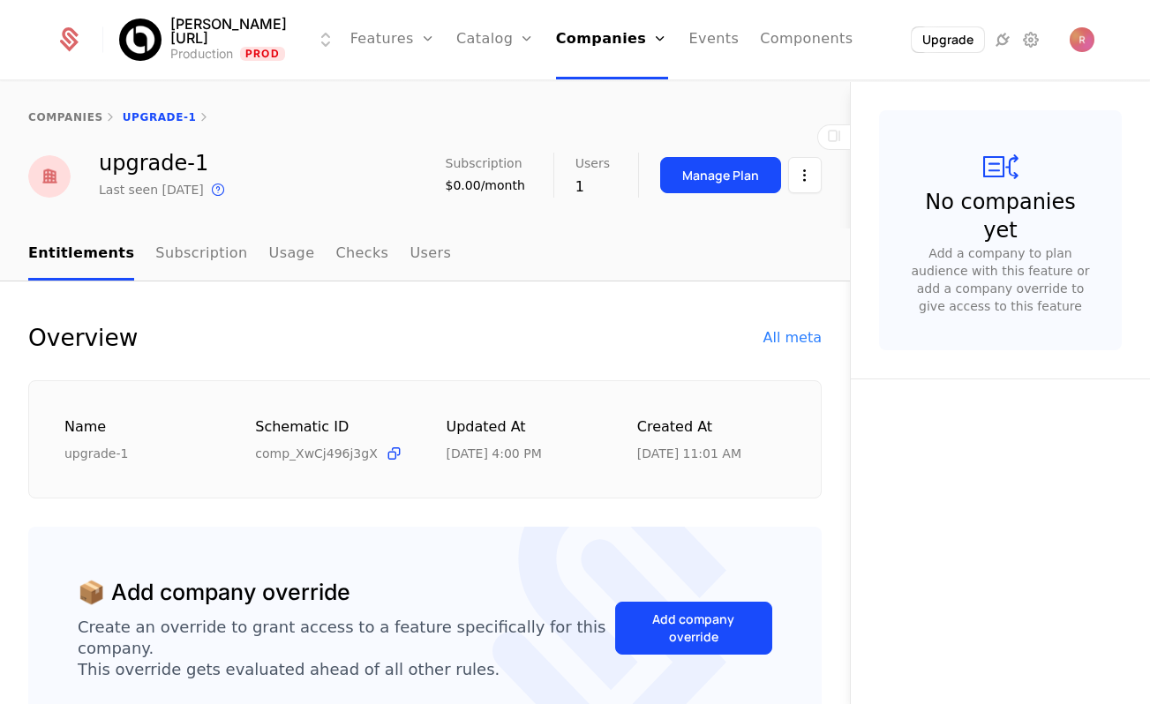
click at [269, 247] on link "Usage" at bounding box center [292, 255] width 46 height 52
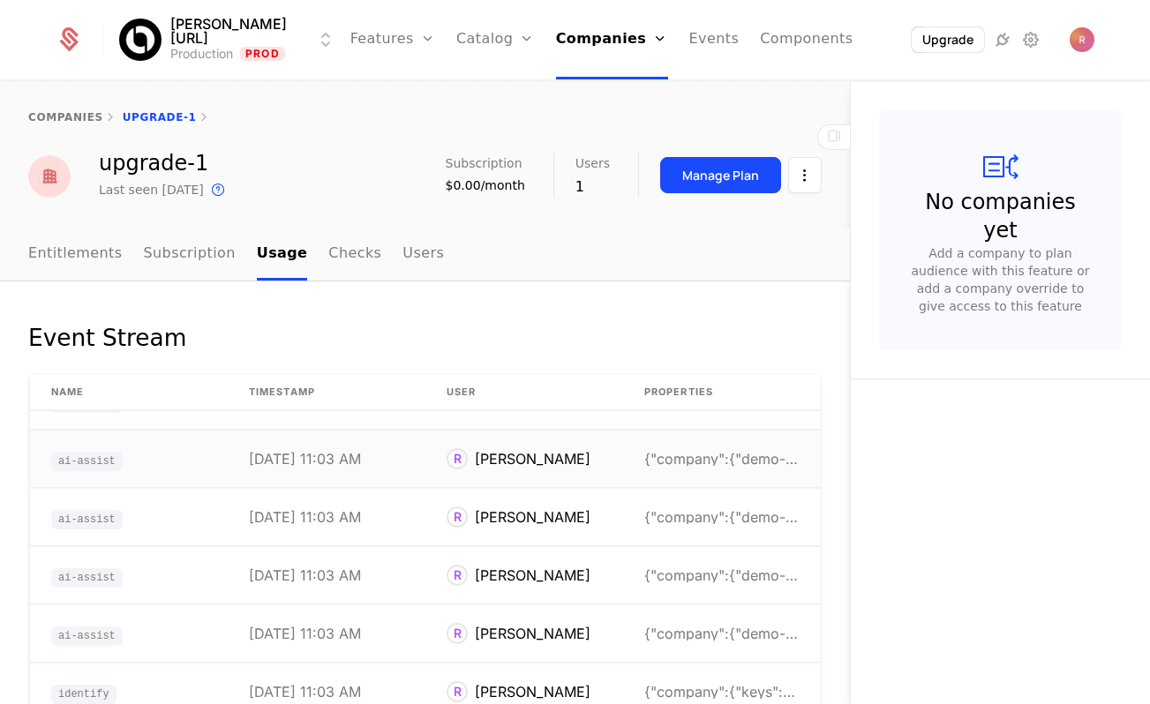
scroll to position [253, 0]
